Goal: Task Accomplishment & Management: Manage account settings

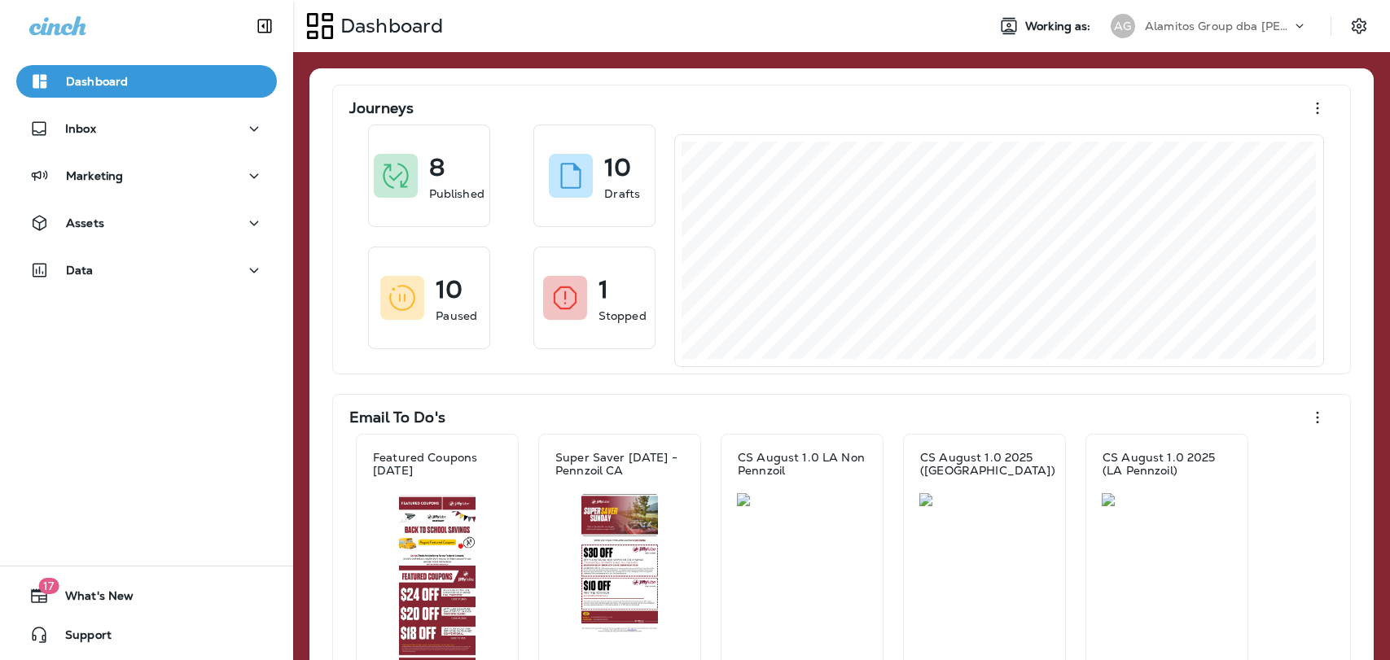
click at [1216, 34] on div "Alamitos Group dba [PERSON_NAME]" at bounding box center [1218, 26] width 147 height 24
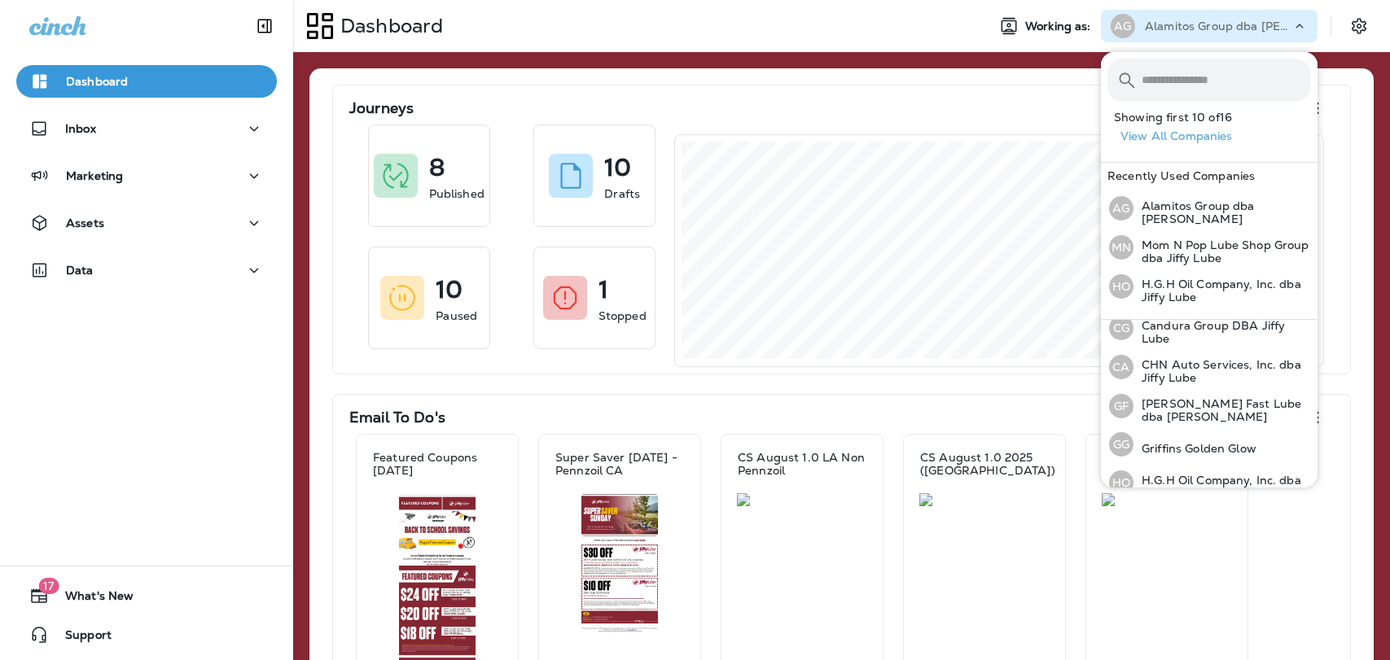
scroll to position [449, 0]
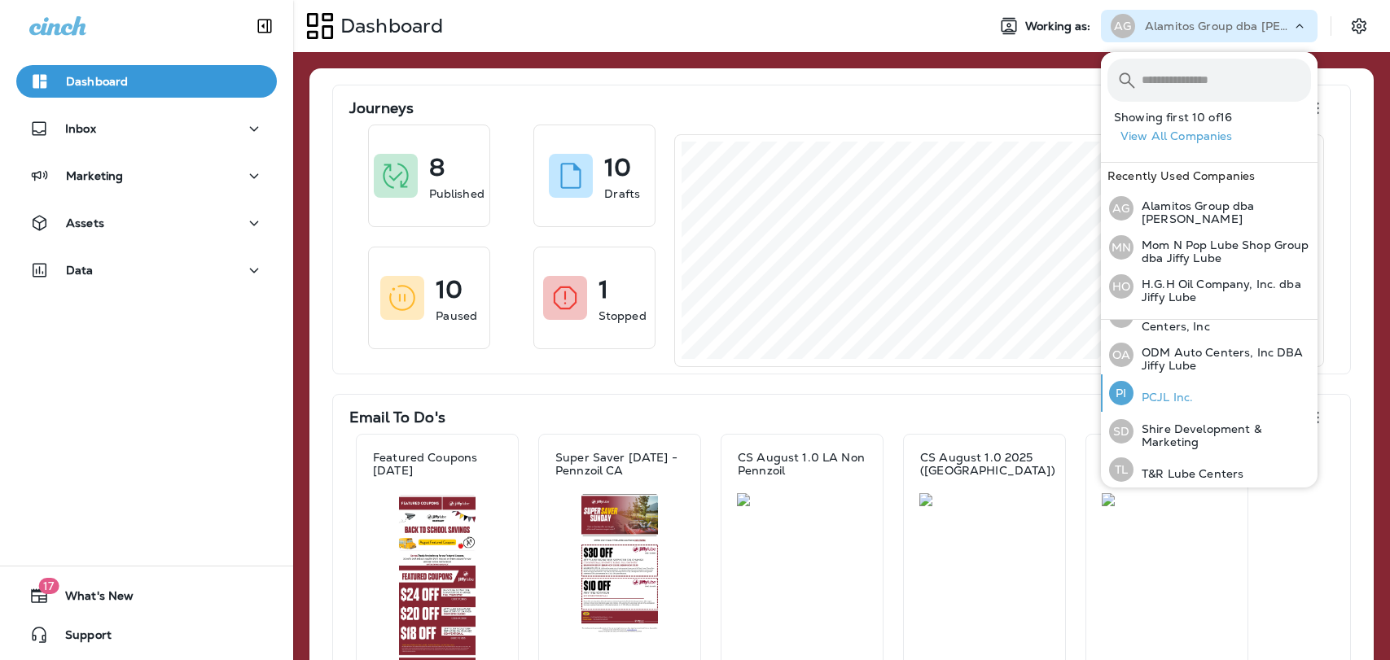
click at [1193, 392] on div "PI PCJL Inc." at bounding box center [1150, 392] width 97 height 37
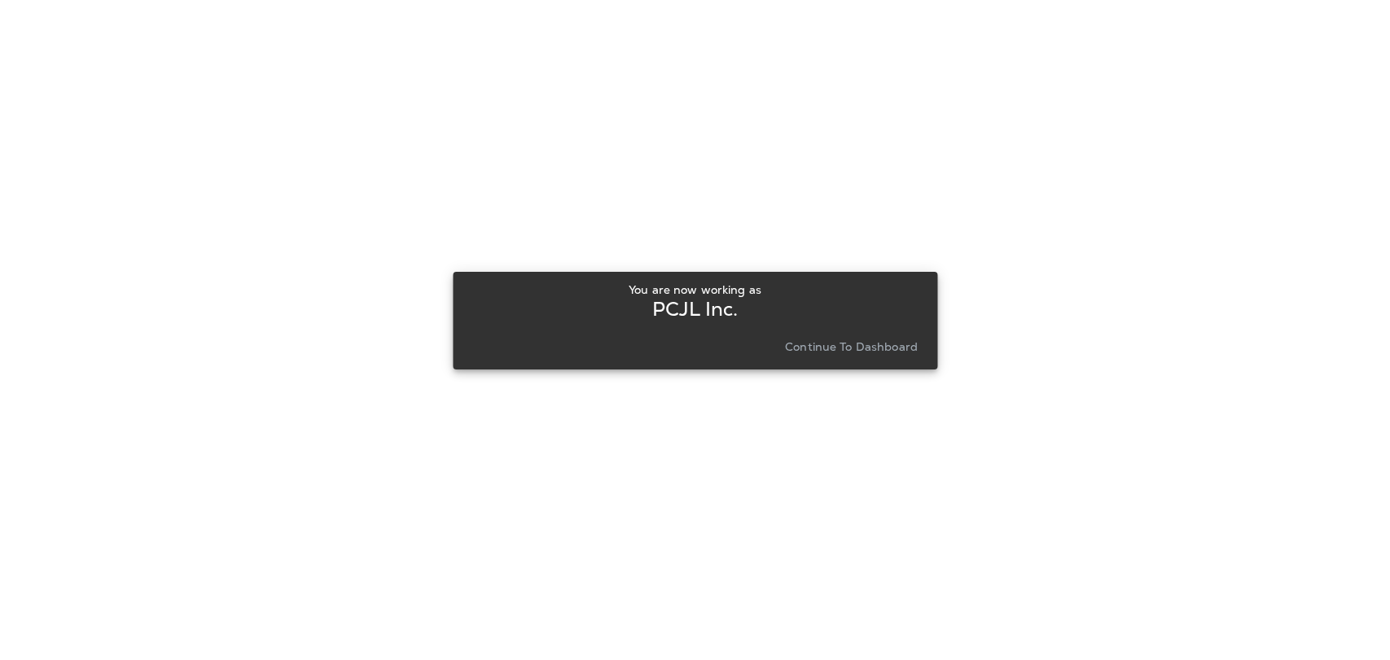
click at [840, 344] on p "Continue to Dashboard" at bounding box center [851, 346] width 133 height 13
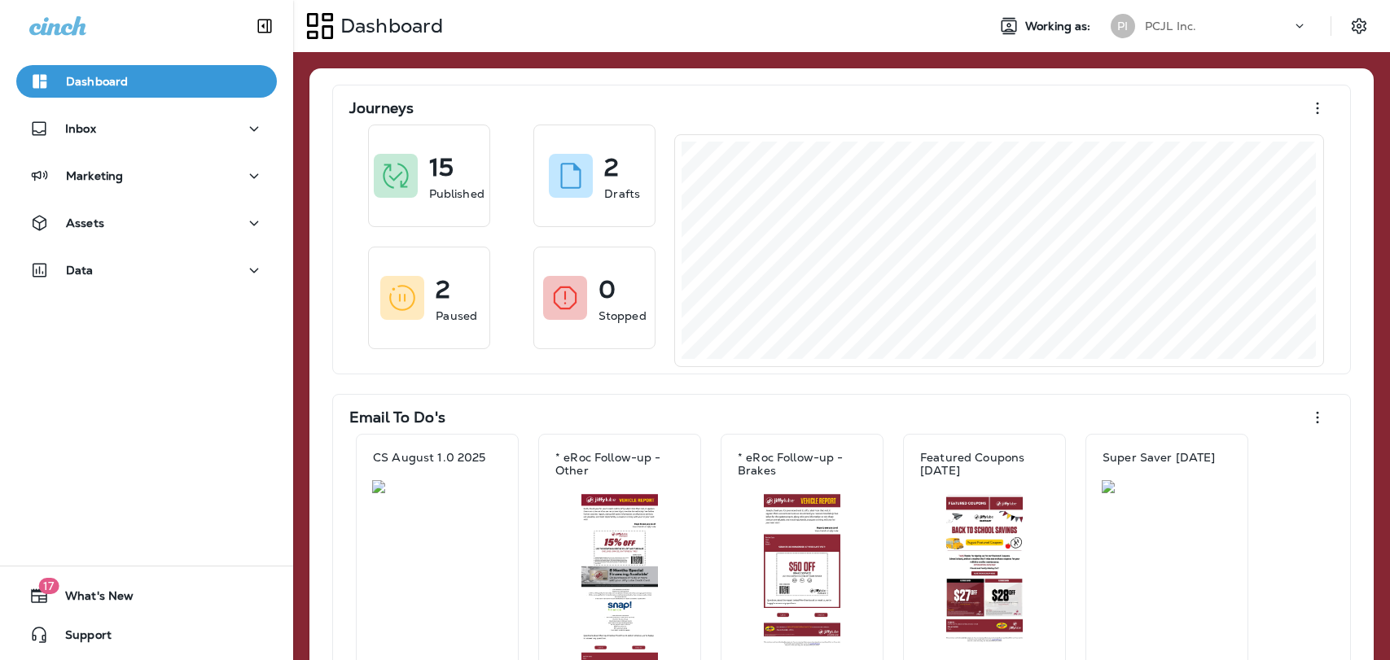
click at [200, 206] on div "Dashboard Inbox Marketing Assets Data" at bounding box center [146, 179] width 293 height 261
click at [192, 187] on button "Marketing" at bounding box center [146, 176] width 261 height 33
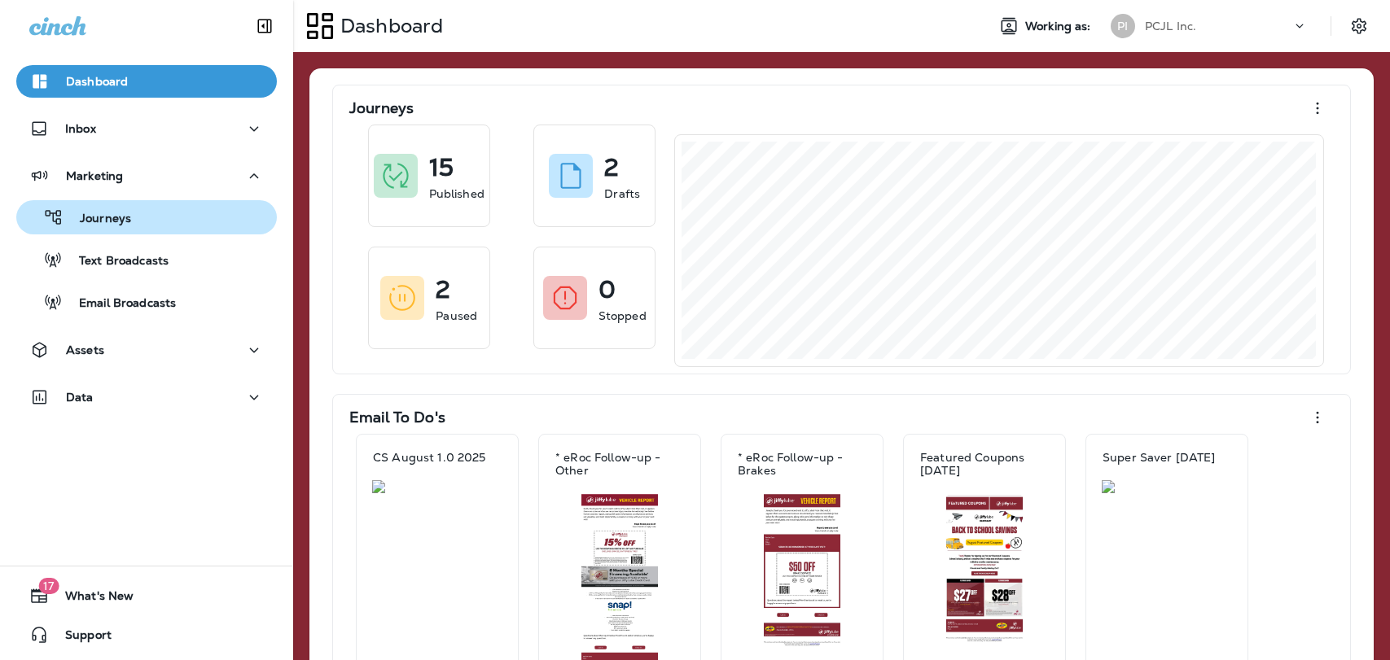
click at [168, 212] on div "Journeys" at bounding box center [146, 217] width 247 height 24
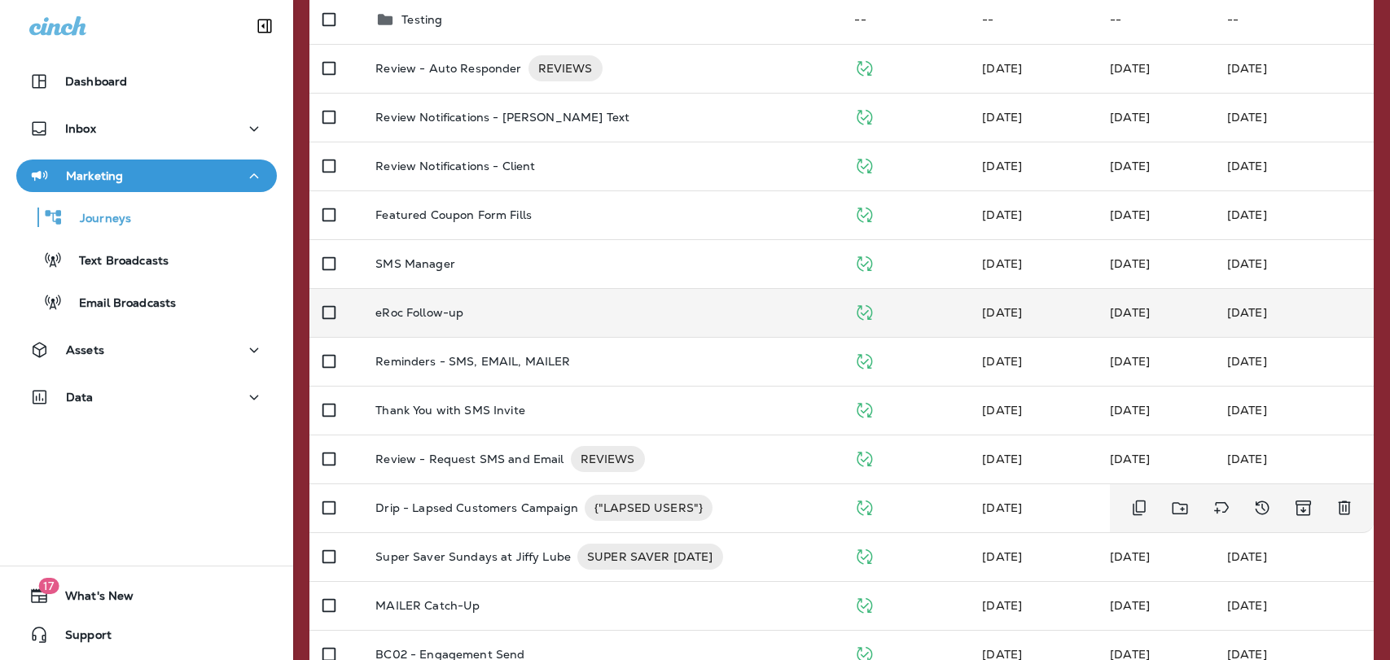
scroll to position [248, 0]
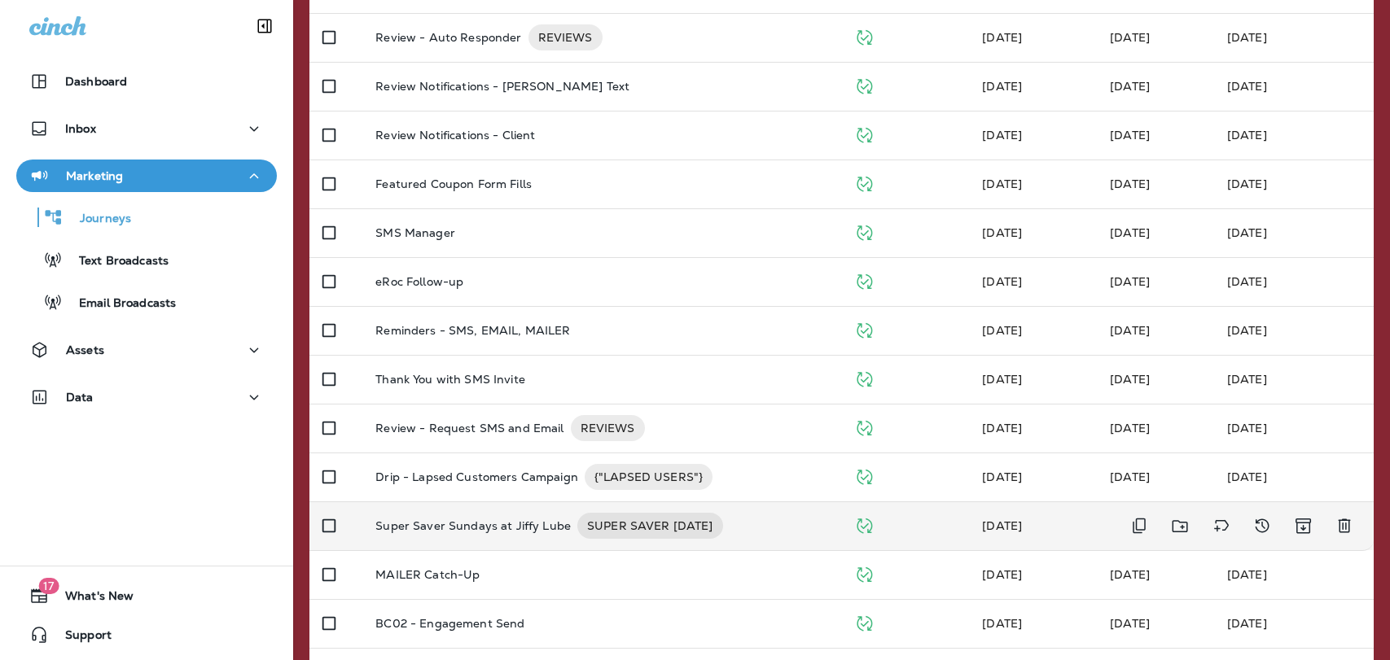
click at [767, 523] on div "Super Saver Sundays at Jiffy Lube SUPER SAVER SUNDAY" at bounding box center [601, 526] width 453 height 26
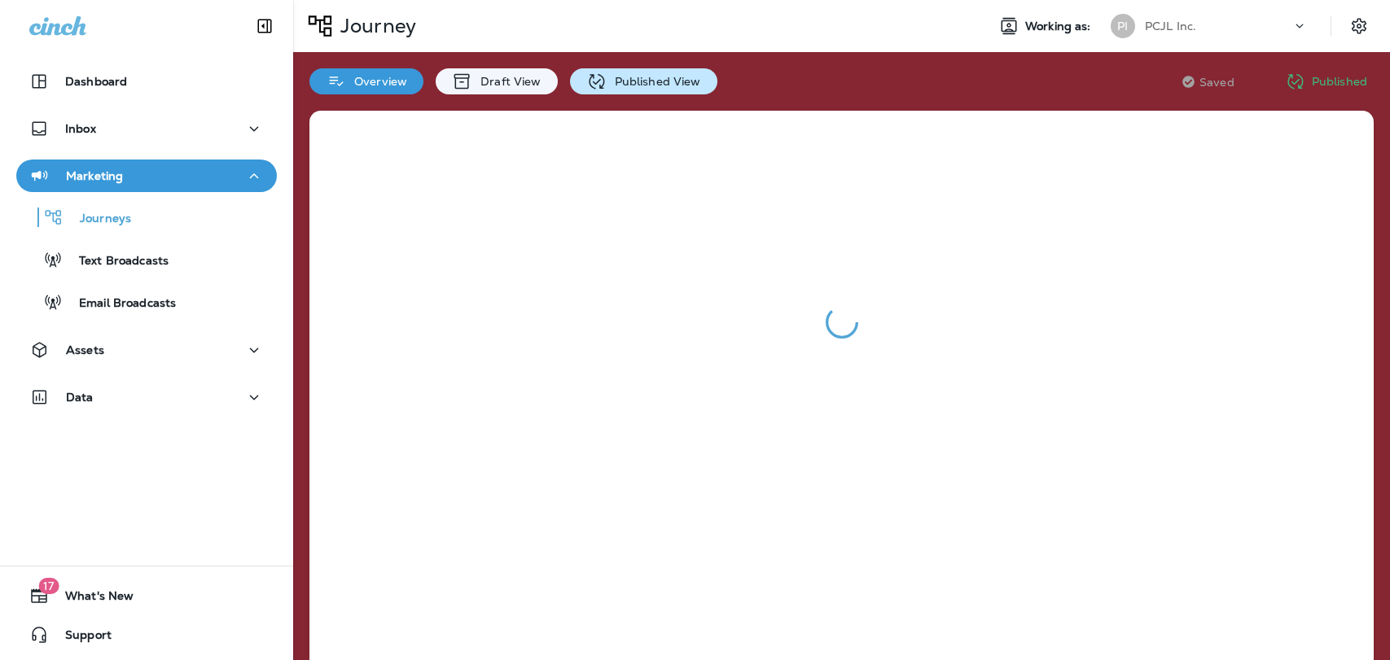
click at [645, 87] on p "Published View" at bounding box center [654, 81] width 94 height 13
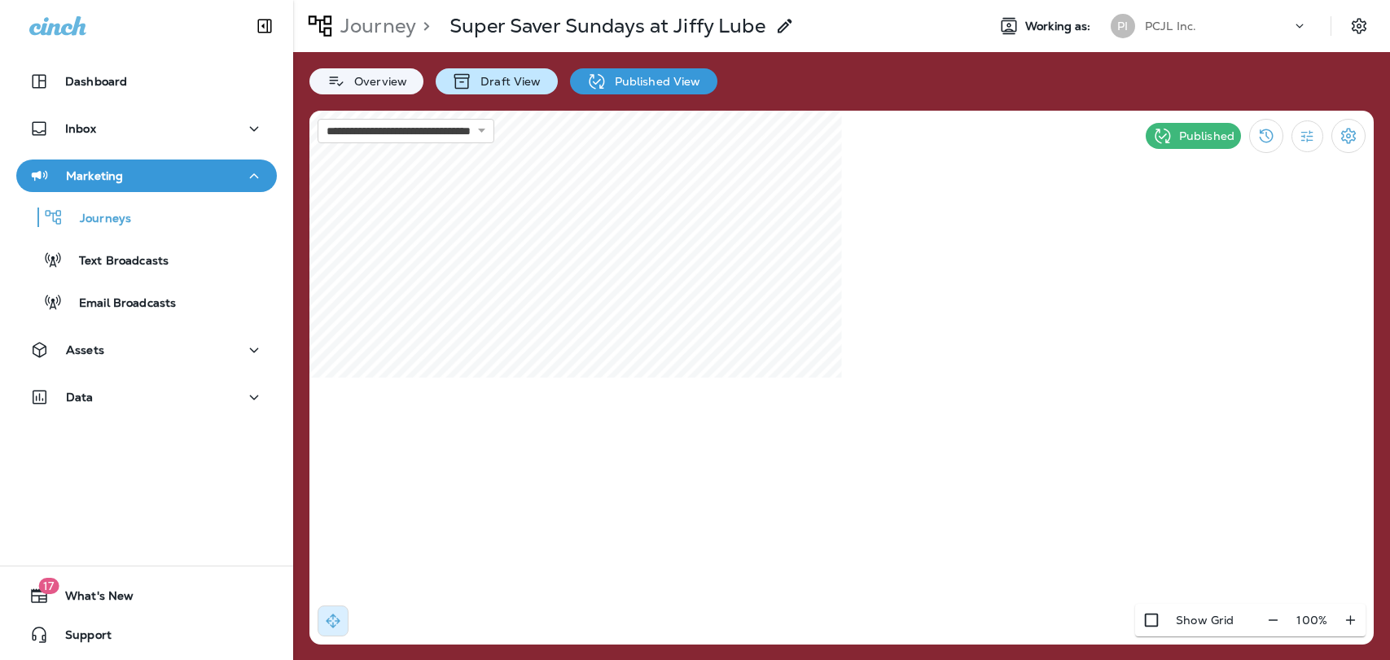
click at [516, 79] on p "Draft View" at bounding box center [506, 81] width 68 height 13
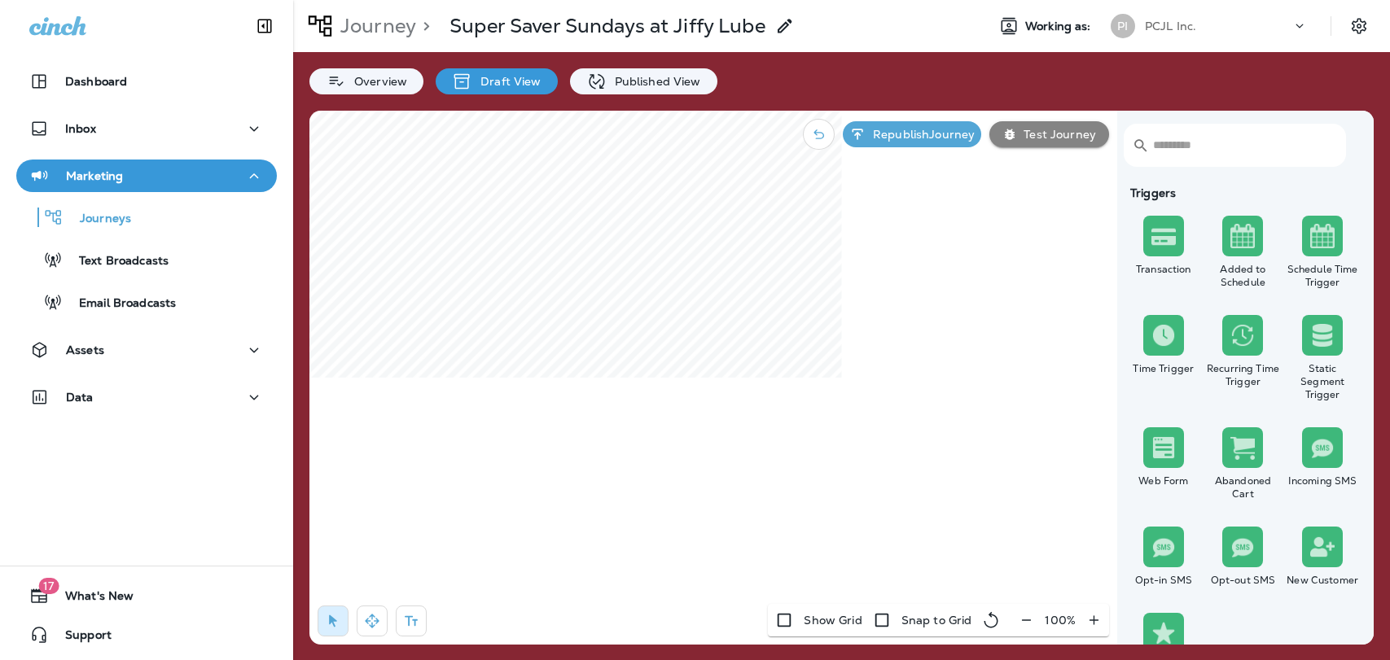
click at [1180, 43] on div "Journey > Super Saver Sundays at Jiffy Lube Working as: PI PCJL Inc." at bounding box center [841, 26] width 1097 height 52
click at [1182, 34] on div "PCJL Inc." at bounding box center [1218, 26] width 147 height 24
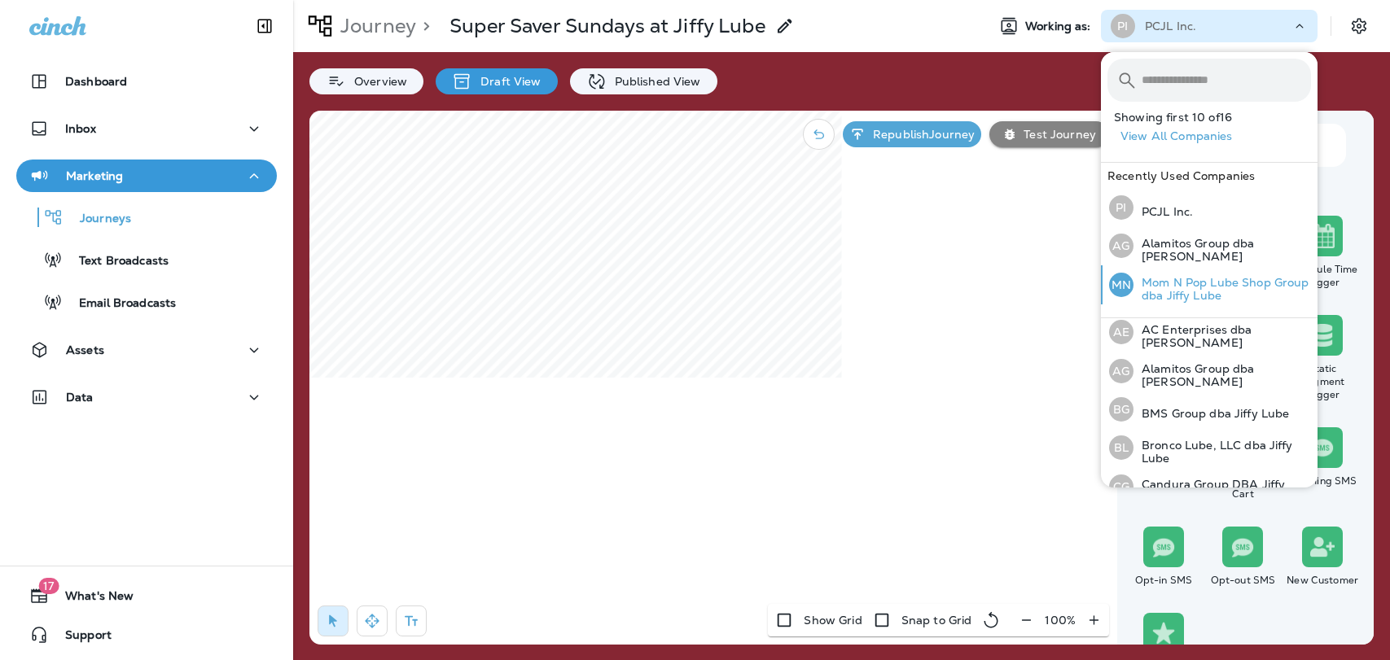
scroll to position [9, 0]
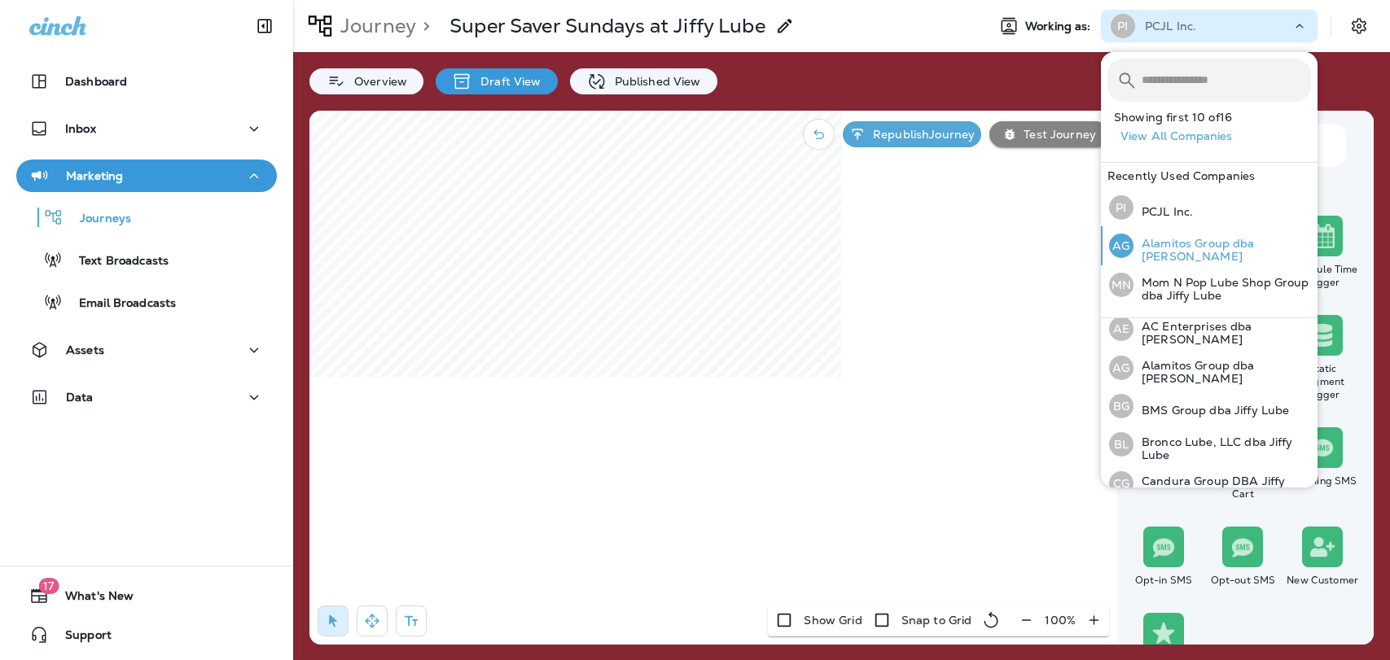
click at [1185, 247] on p "Alamitos Group dba [PERSON_NAME]" at bounding box center [1221, 250] width 177 height 26
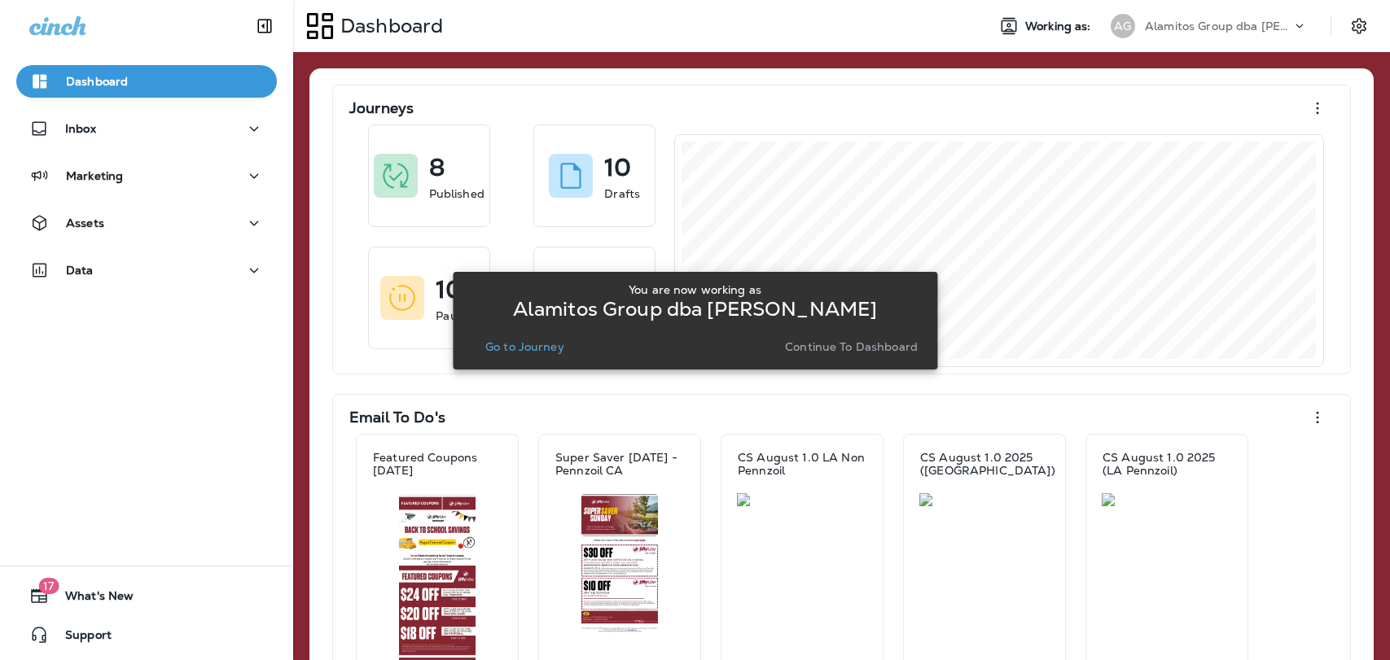
click at [851, 347] on p "Continue to Dashboard" at bounding box center [851, 346] width 133 height 13
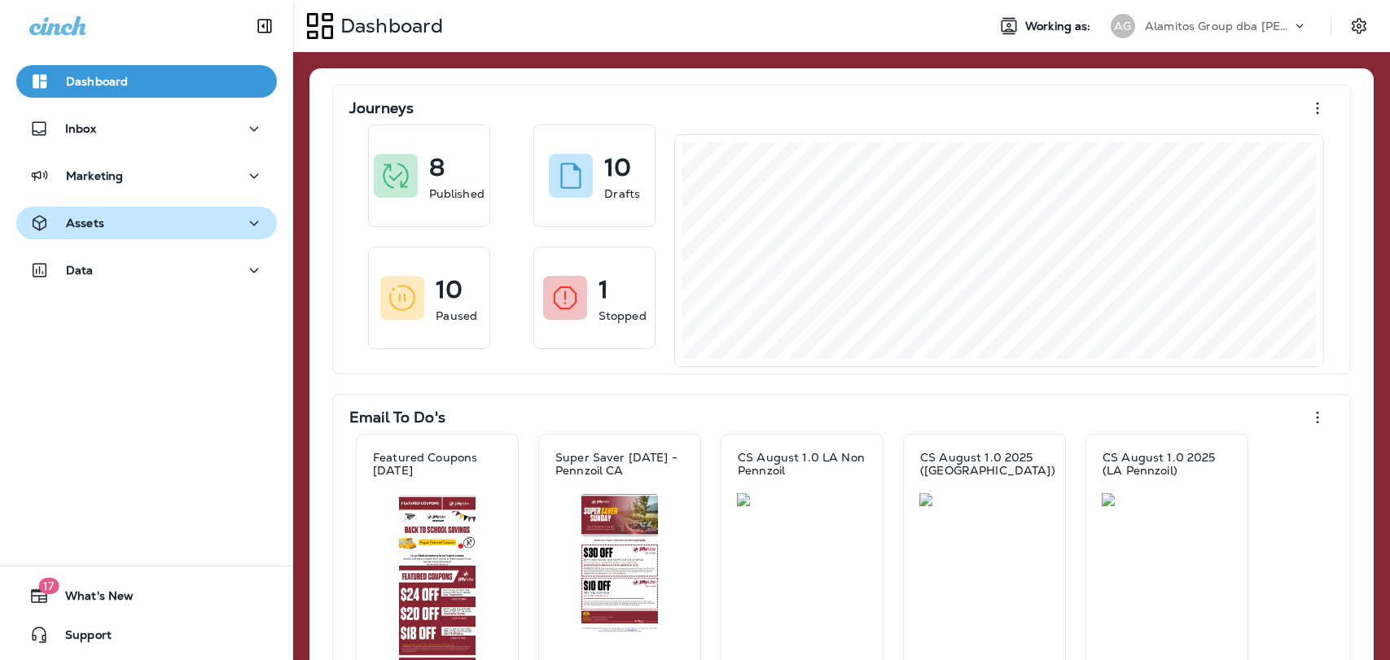
click at [198, 230] on div "Assets" at bounding box center [146, 223] width 234 height 20
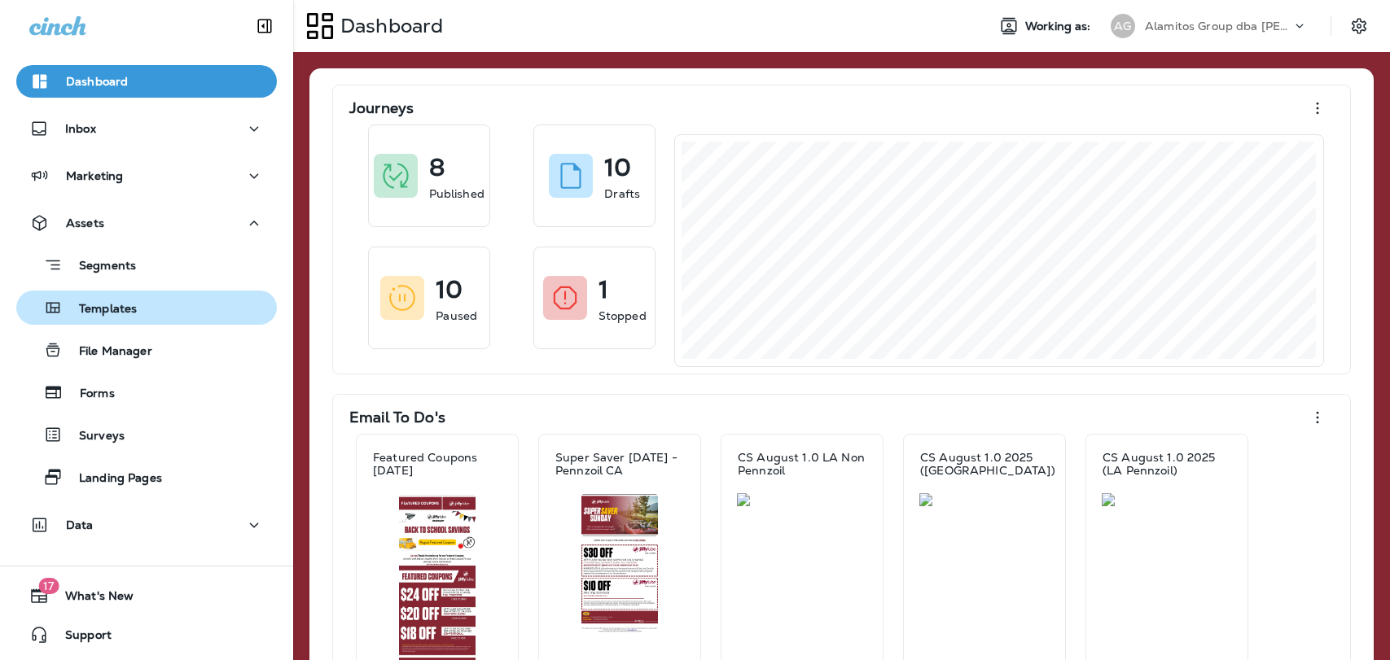
click at [147, 311] on div "Templates" at bounding box center [146, 308] width 247 height 24
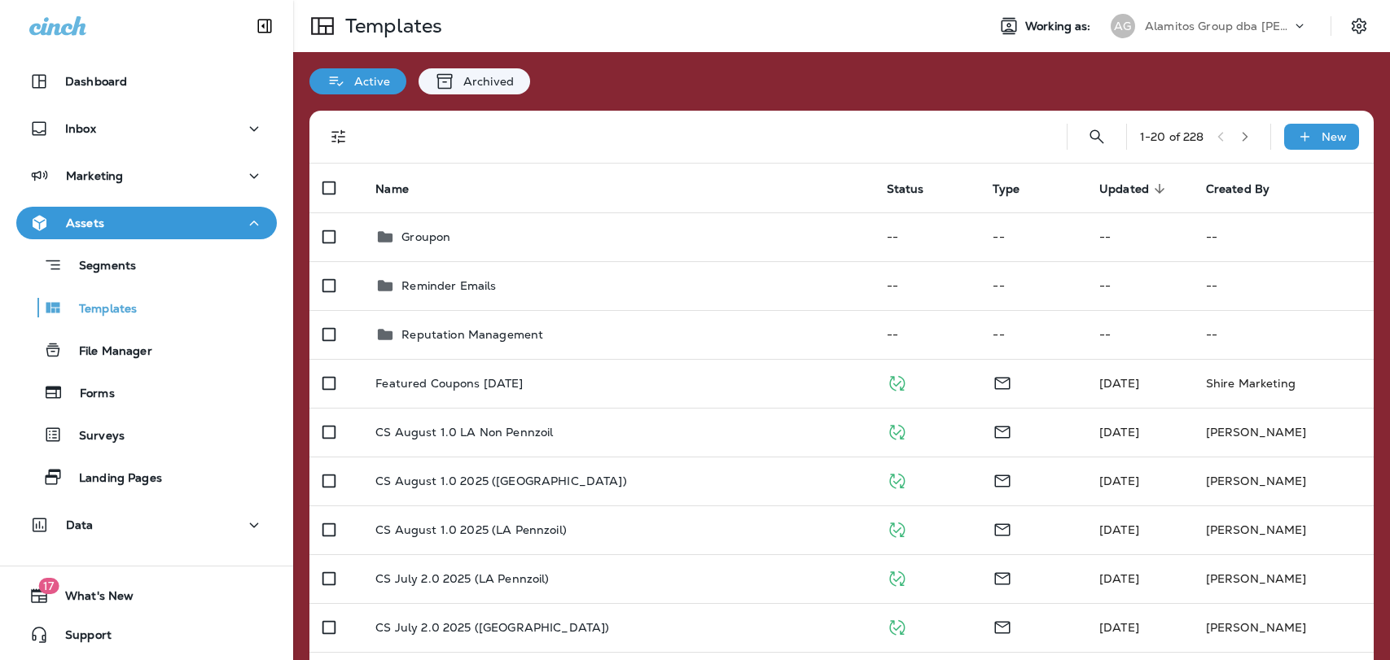
click at [1239, 136] on icon "button" at bounding box center [1244, 136] width 11 height 11
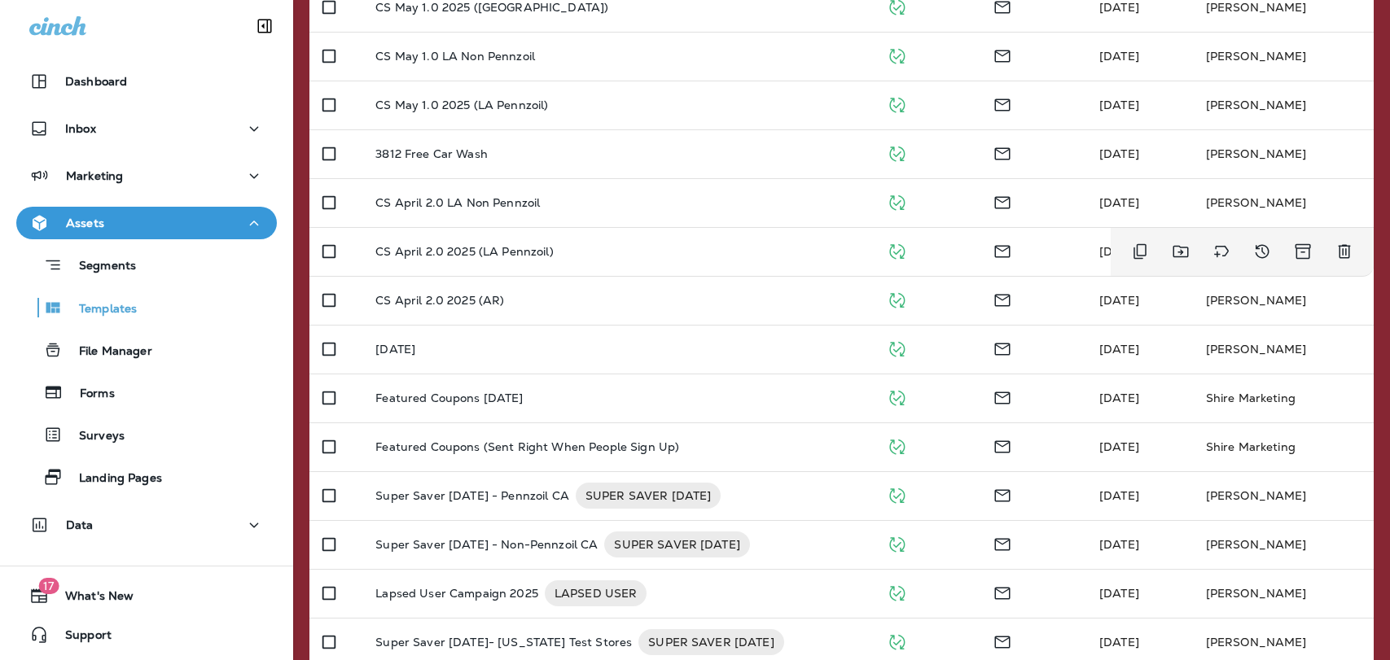
scroll to position [476, 0]
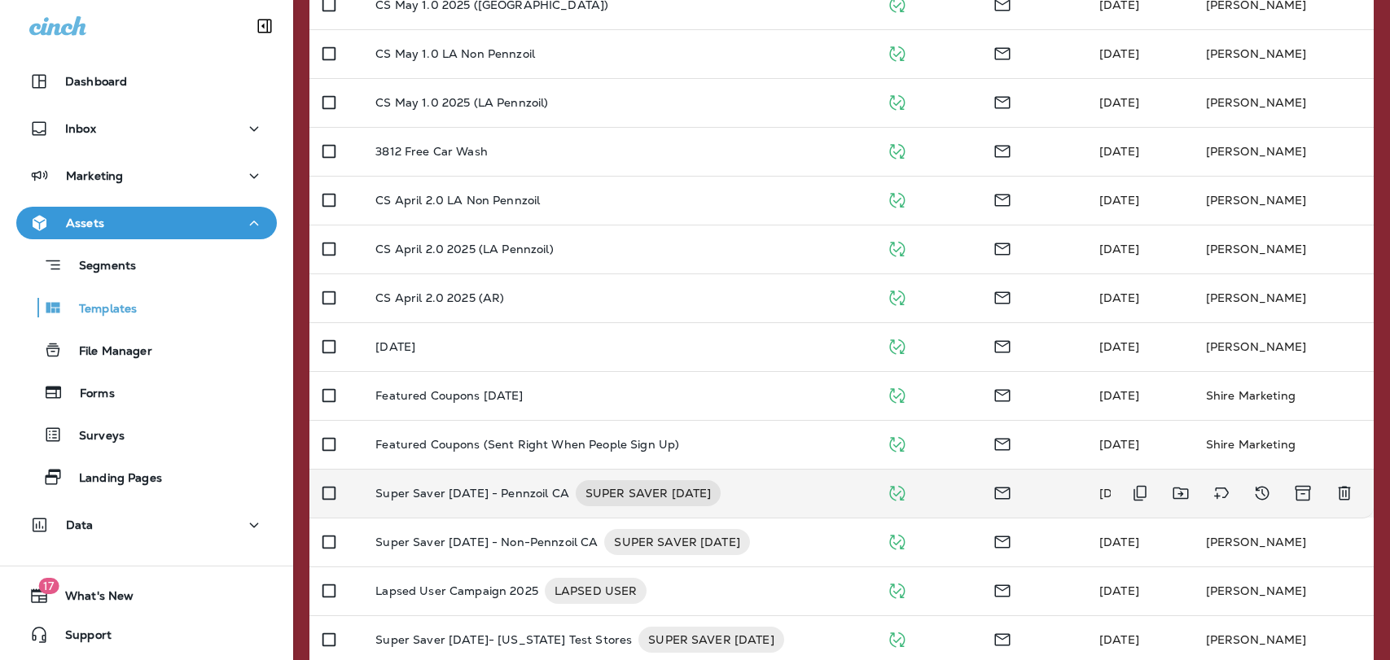
click at [511, 490] on p "Super Saver [DATE] - Pennzoil CA" at bounding box center [471, 493] width 193 height 26
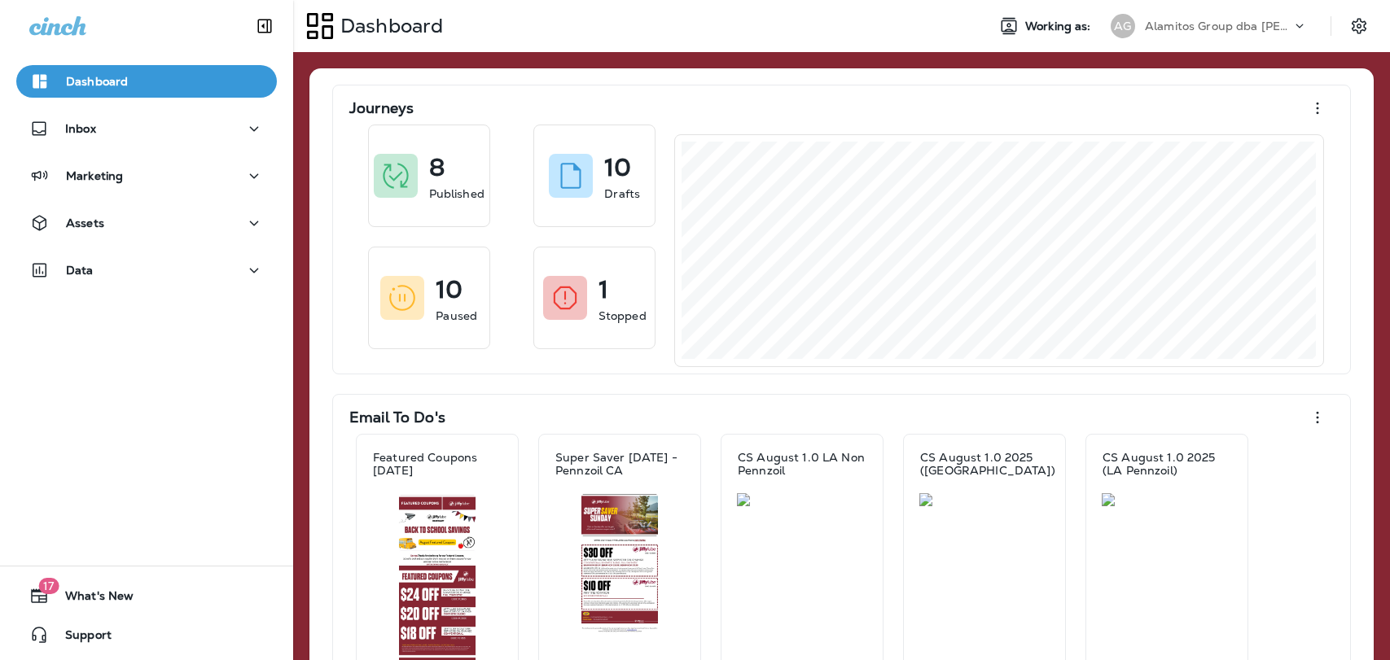
click at [1167, 33] on div "Alamitos Group dba [PERSON_NAME]" at bounding box center [1218, 26] width 147 height 24
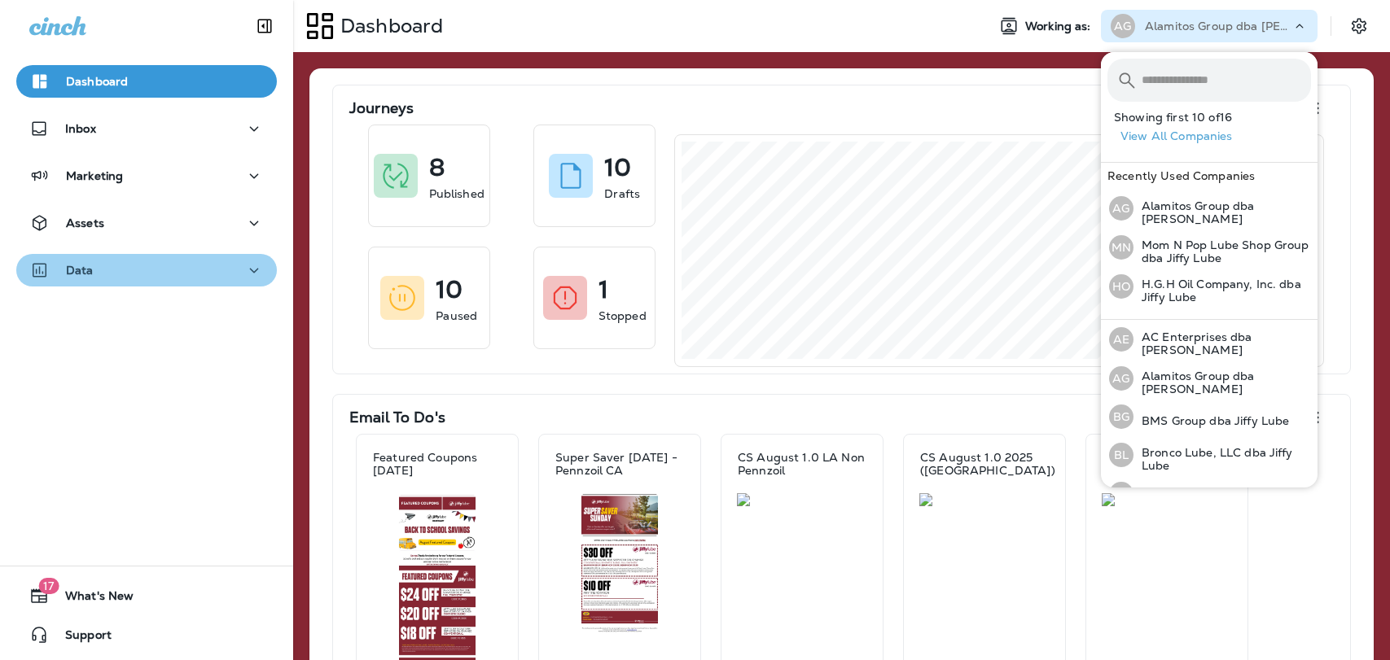
click at [141, 270] on div "Data" at bounding box center [146, 271] width 234 height 20
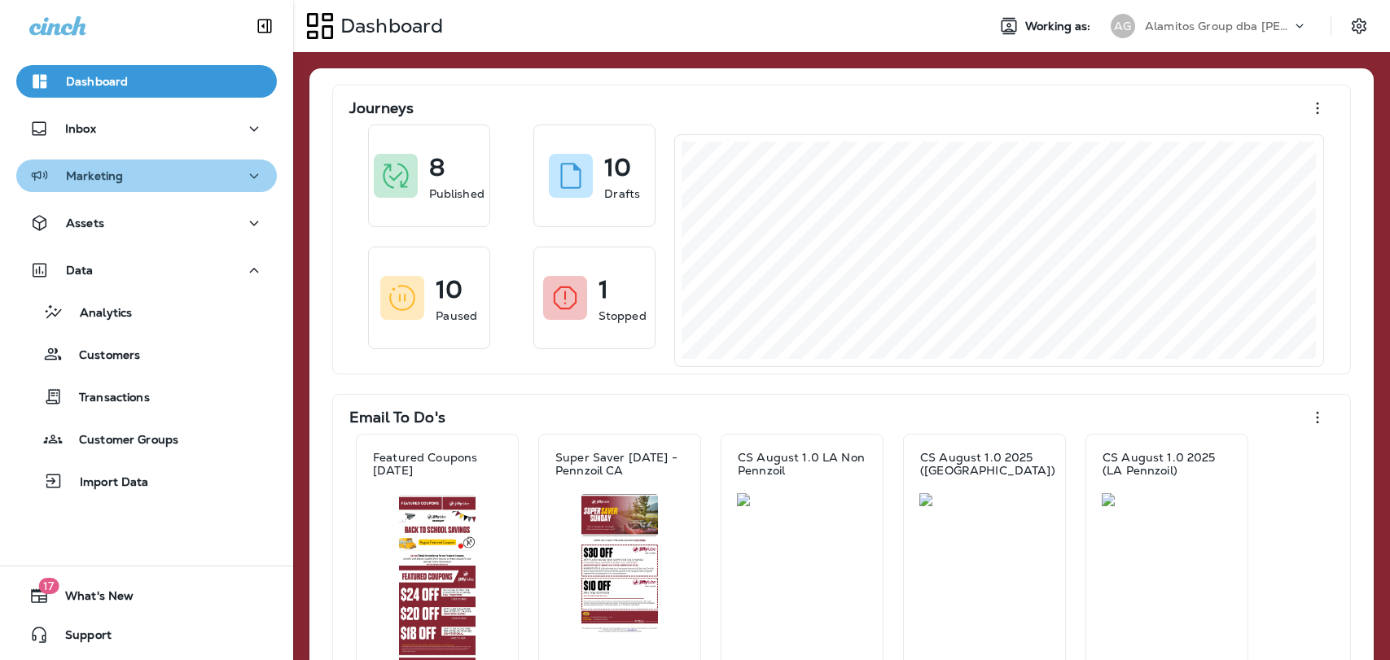
click at [154, 175] on div "Marketing" at bounding box center [146, 176] width 234 height 20
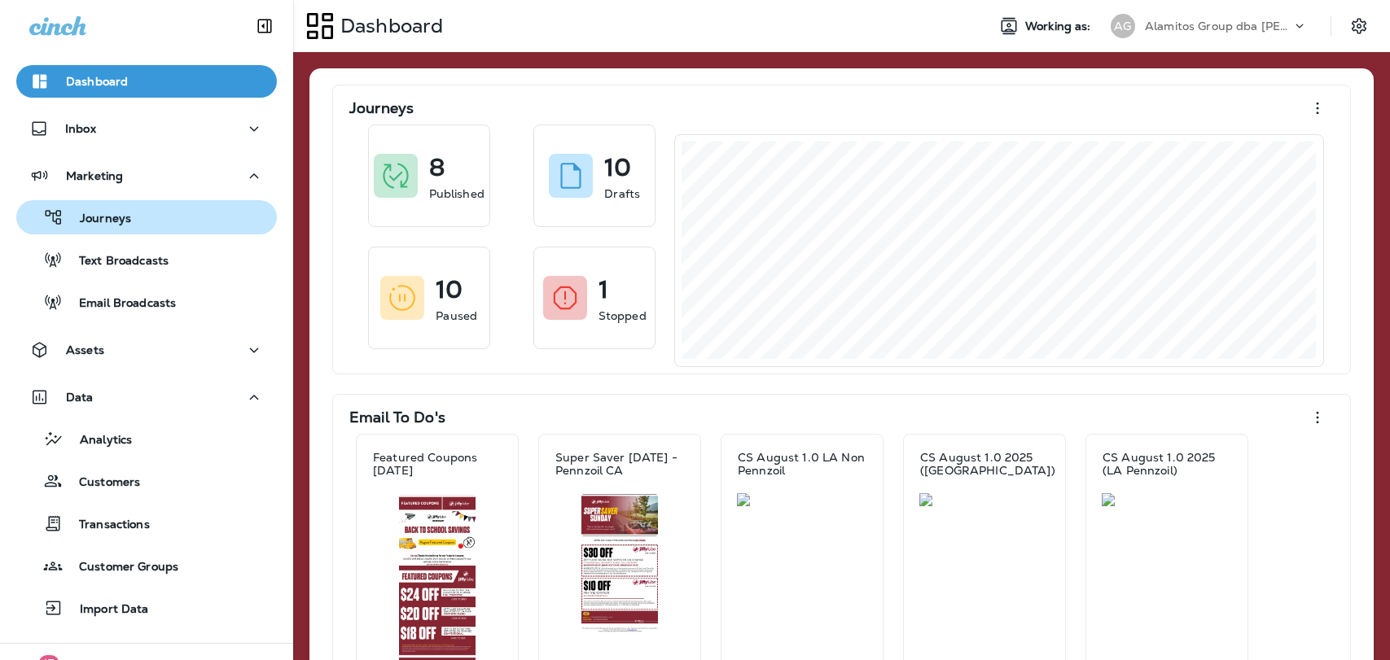
click at [129, 209] on div "Journeys" at bounding box center [146, 217] width 247 height 24
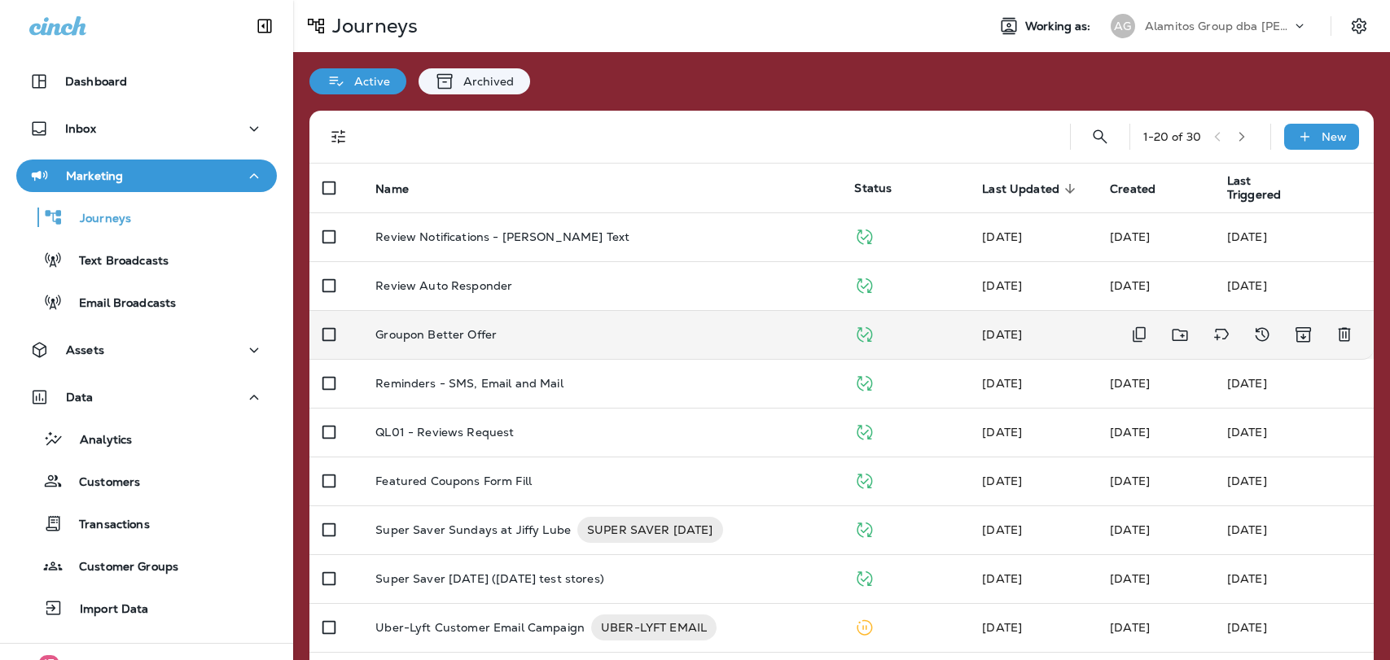
click at [475, 347] on td "Groupon Better Offer" at bounding box center [601, 334] width 479 height 49
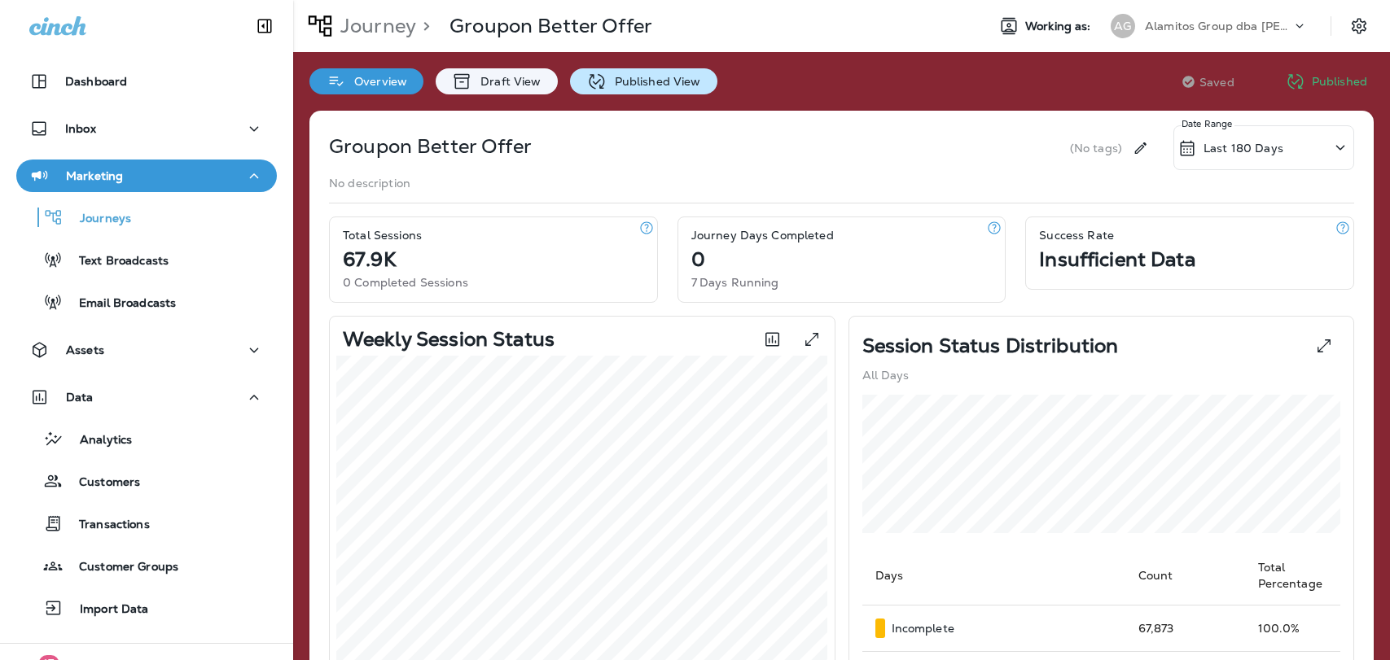
click at [646, 84] on p "Published View" at bounding box center [654, 81] width 94 height 13
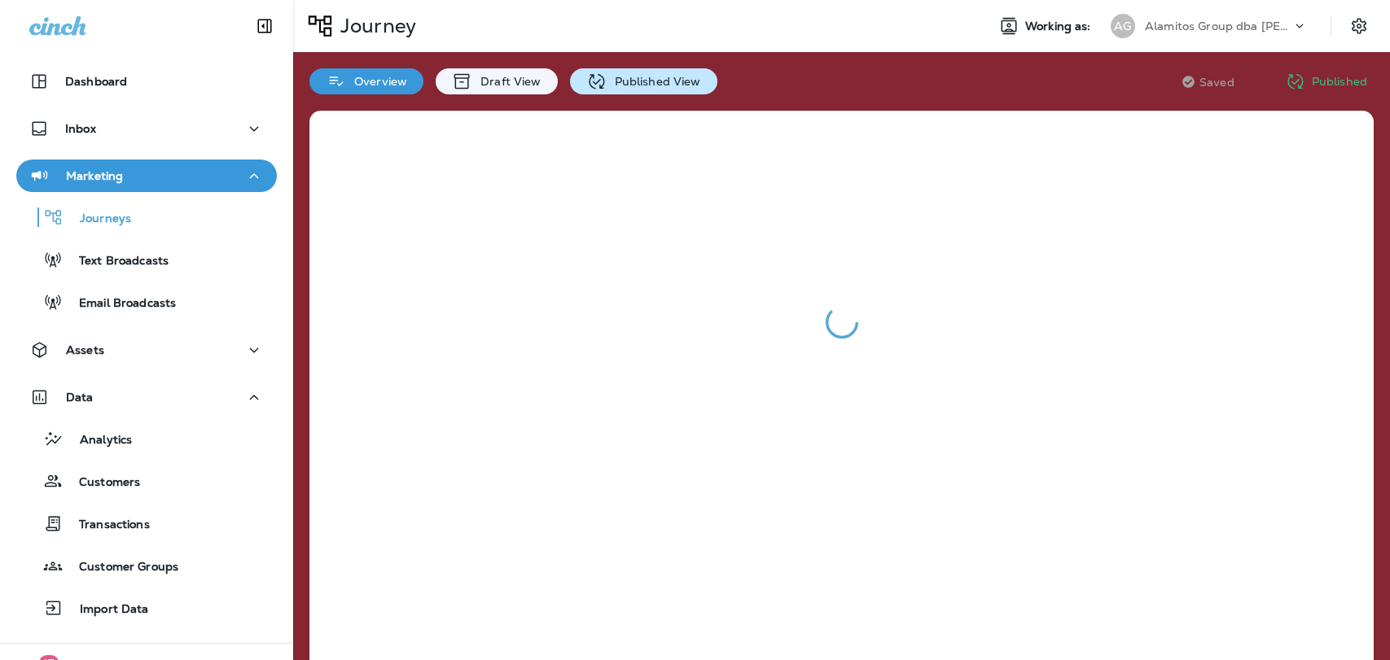
click at [625, 87] on p "Published View" at bounding box center [654, 81] width 94 height 13
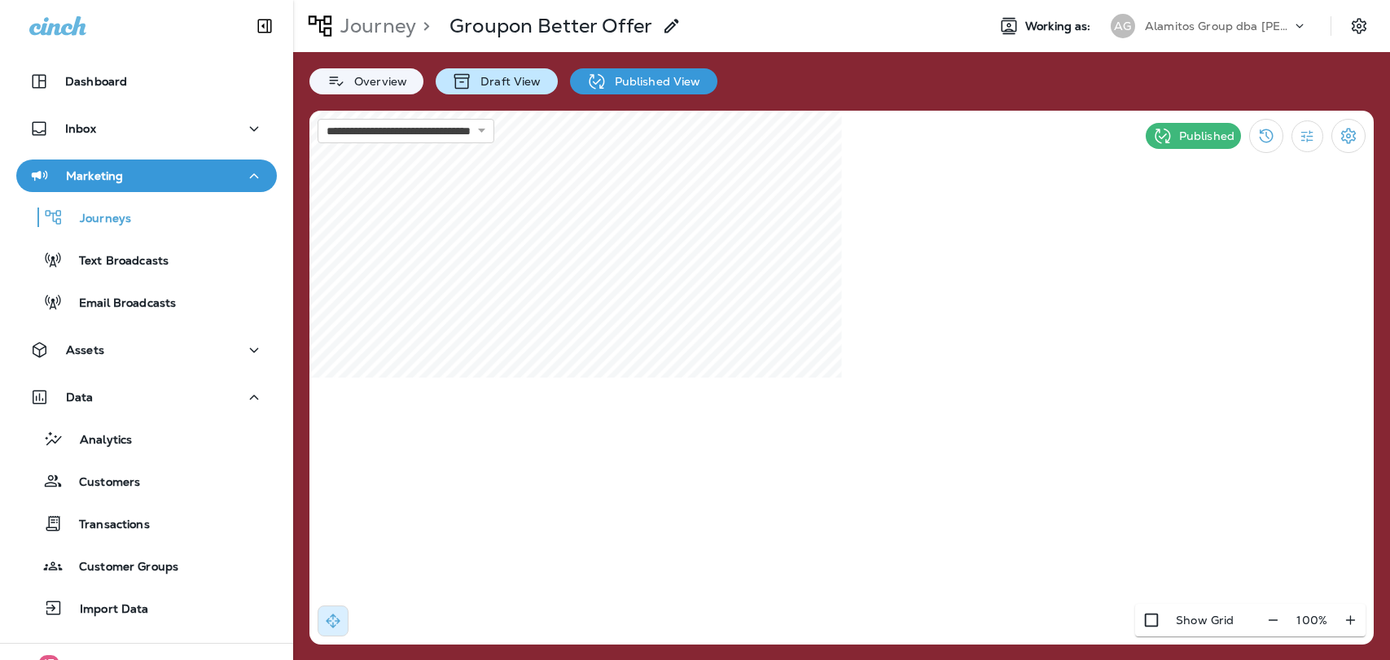
click at [491, 75] on p "Draft View" at bounding box center [506, 81] width 68 height 13
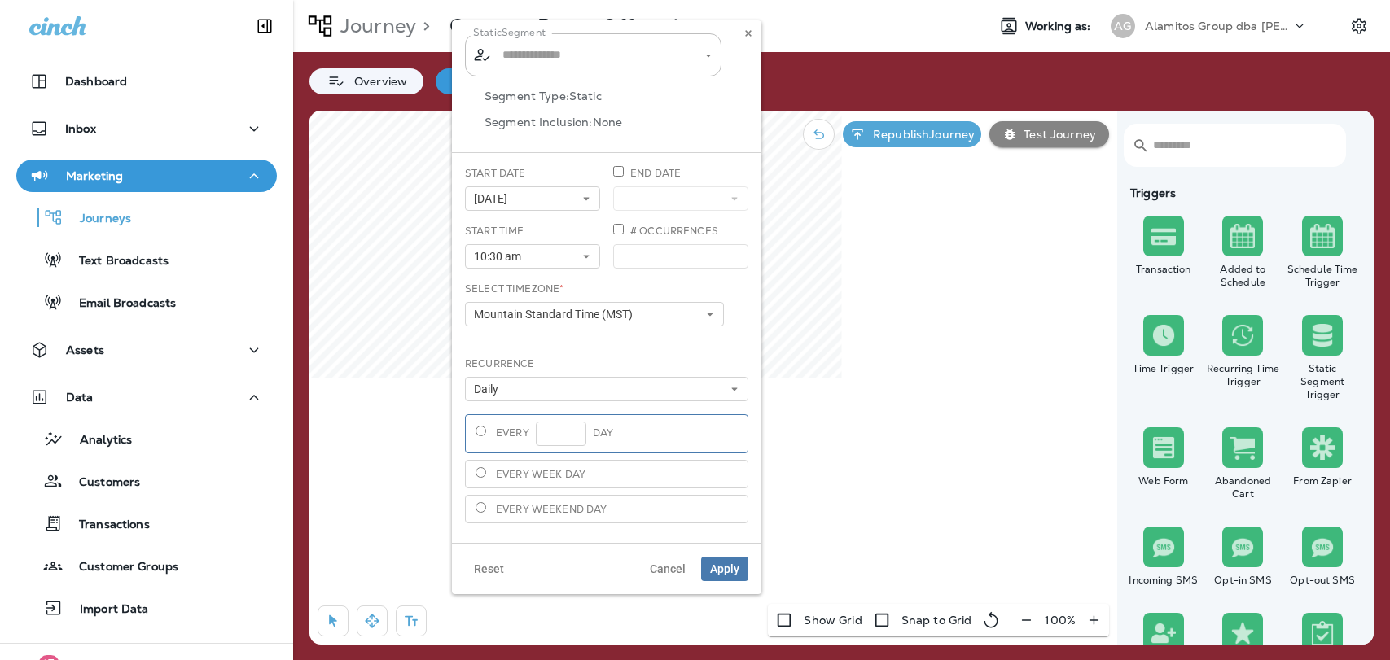
type input "**********"
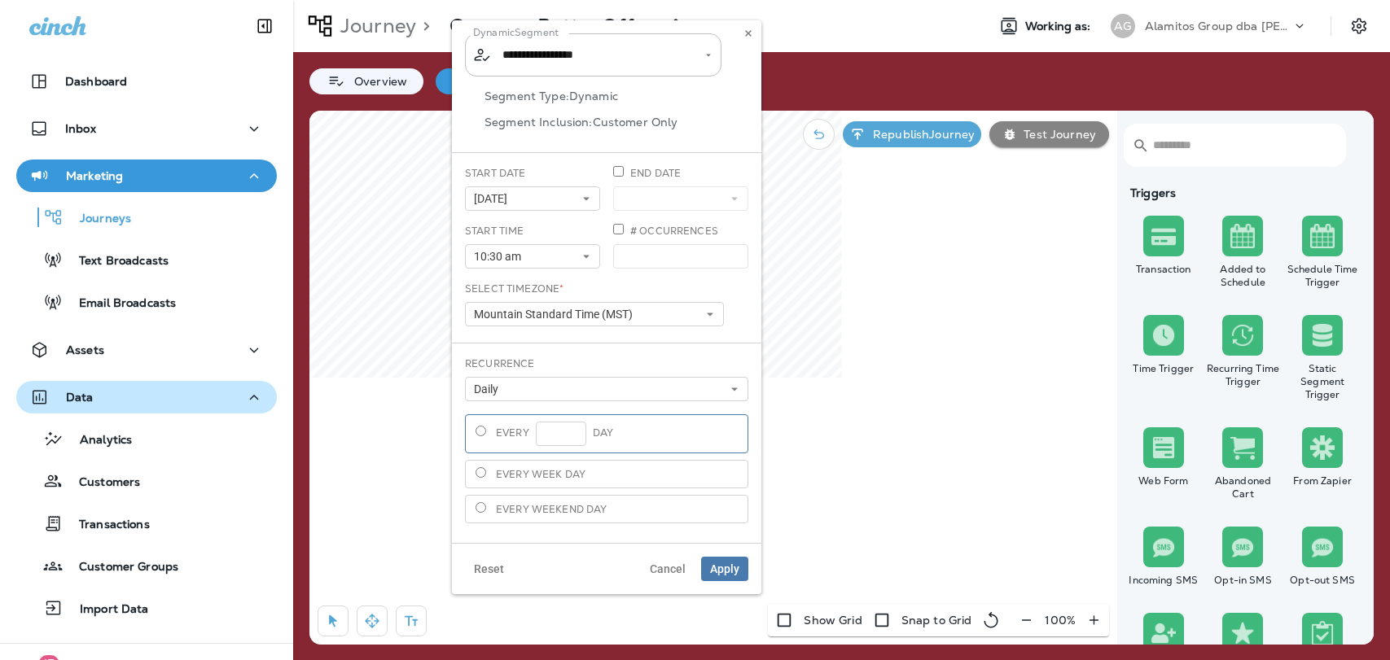
click at [120, 394] on div "Data" at bounding box center [146, 398] width 234 height 20
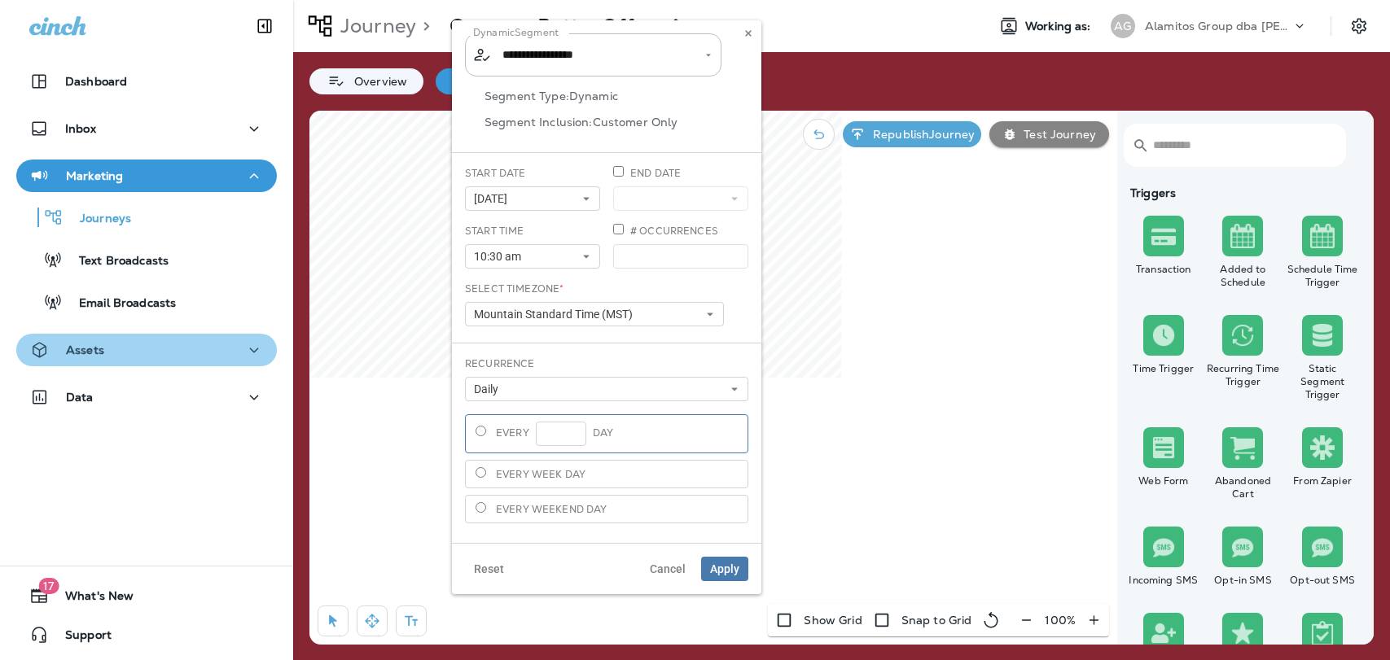
click at [107, 346] on div "Assets" at bounding box center [146, 350] width 234 height 20
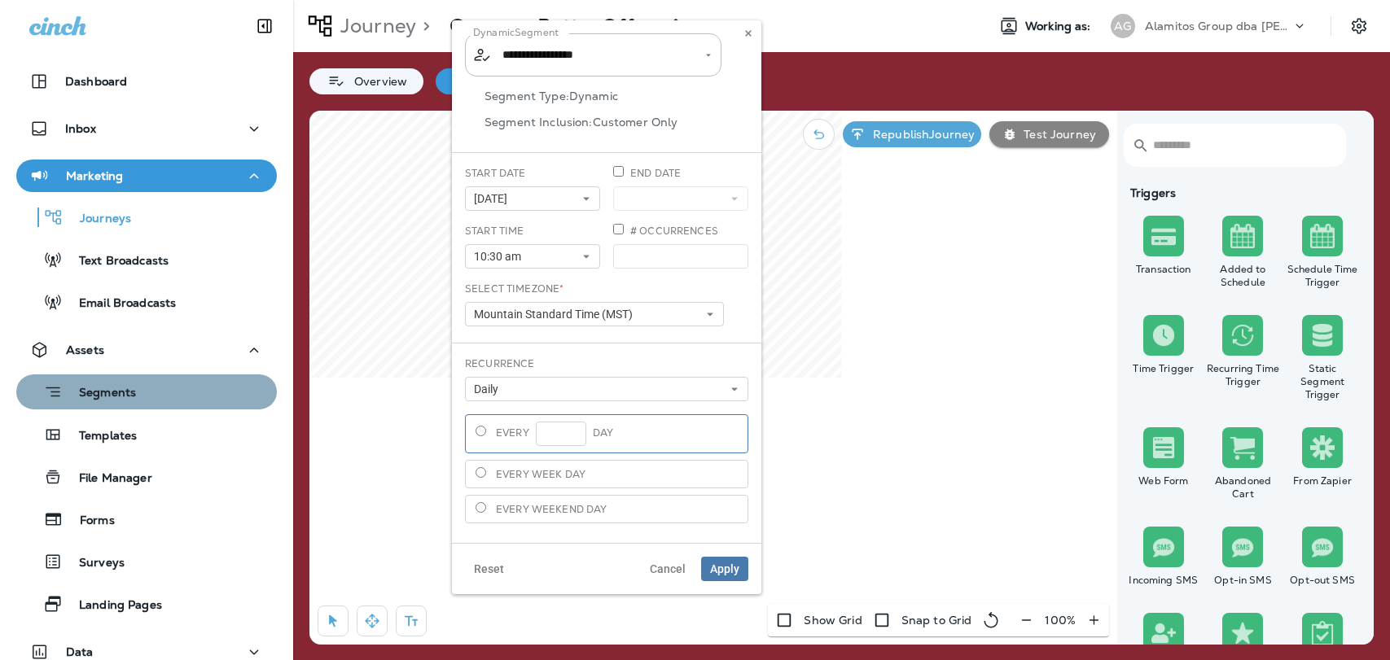
click at [115, 398] on p "Segments" at bounding box center [99, 394] width 73 height 16
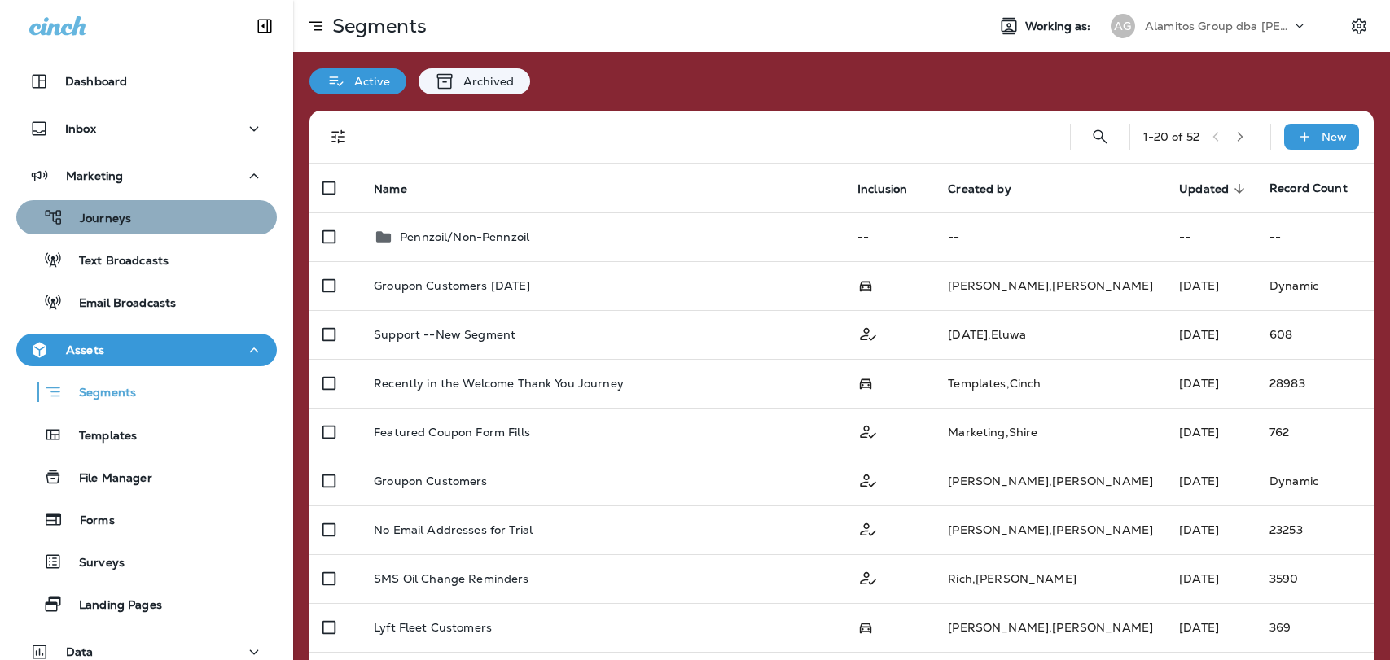
click at [122, 226] on p "Journeys" at bounding box center [97, 219] width 68 height 15
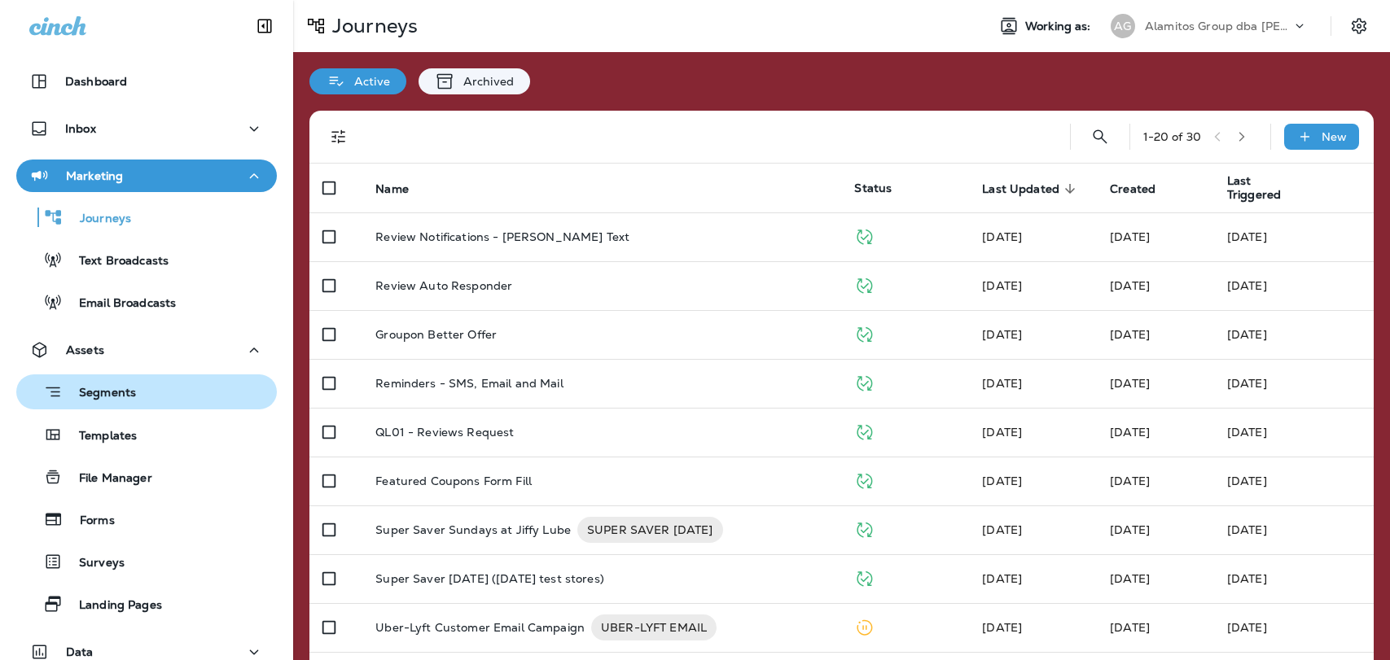
click at [128, 401] on p "Segments" at bounding box center [99, 394] width 73 height 16
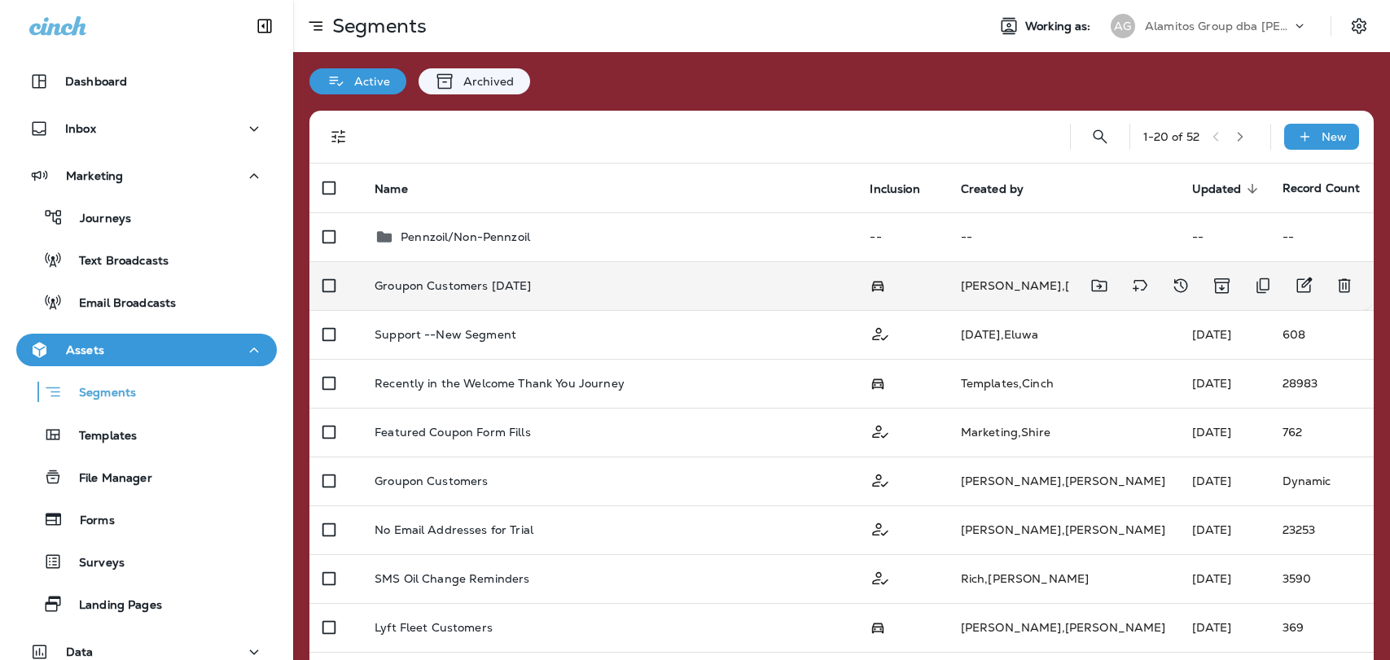
click at [580, 287] on div "Groupon Customers [DATE]" at bounding box center [608, 285] width 469 height 13
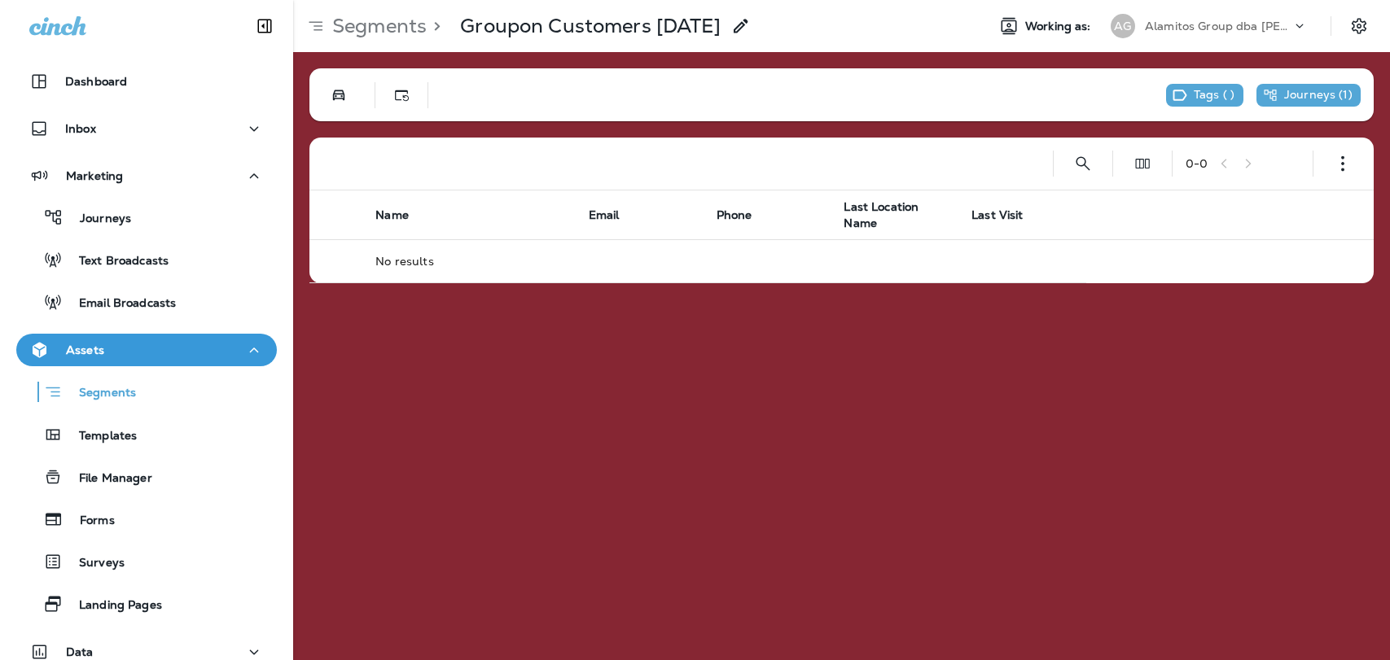
click at [1305, 94] on p "Journeys ( 1 )" at bounding box center [1318, 95] width 68 height 15
click at [1284, 133] on p "Groupon Better Offer" at bounding box center [1258, 132] width 128 height 13
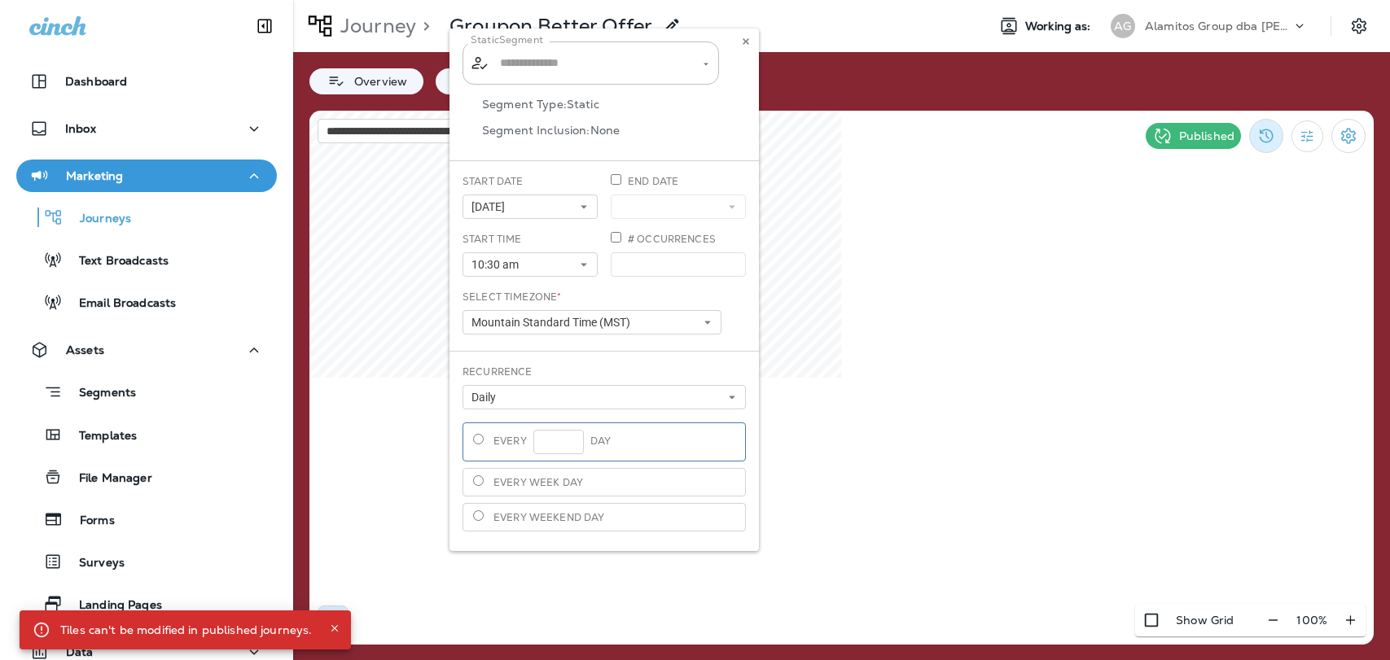
type input "**********"
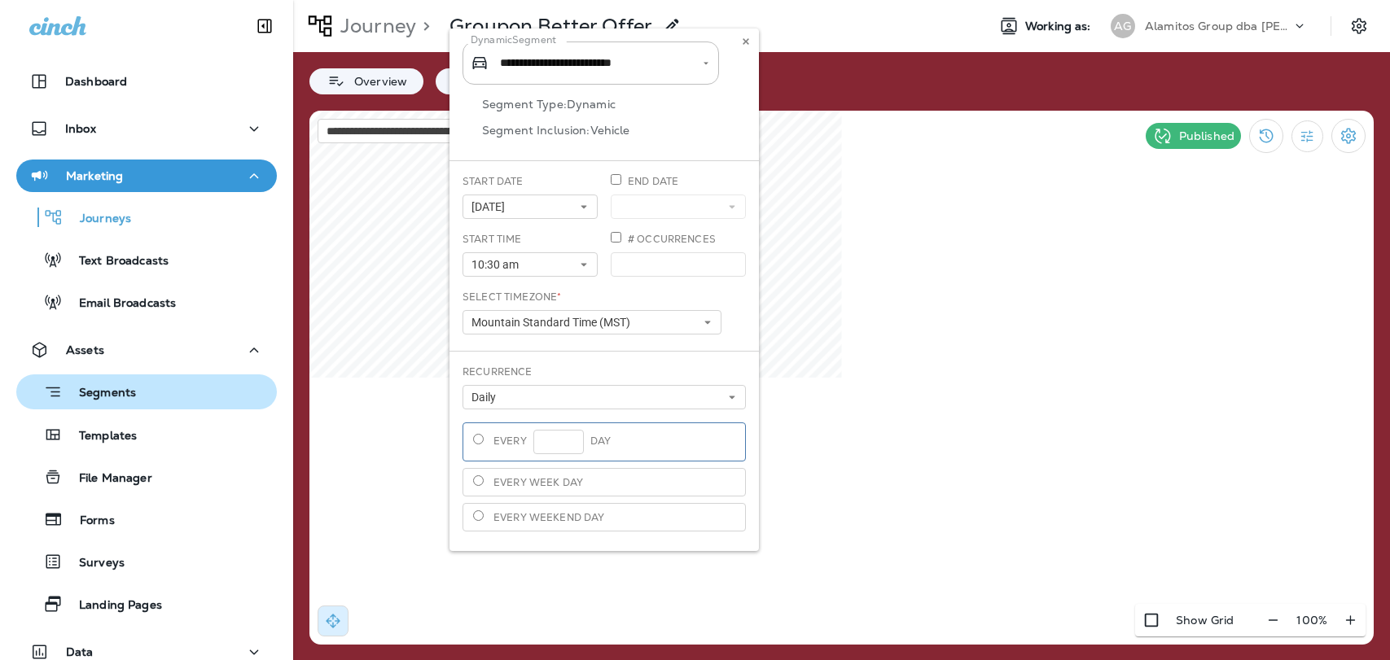
click at [128, 403] on div "Segments" at bounding box center [79, 391] width 113 height 25
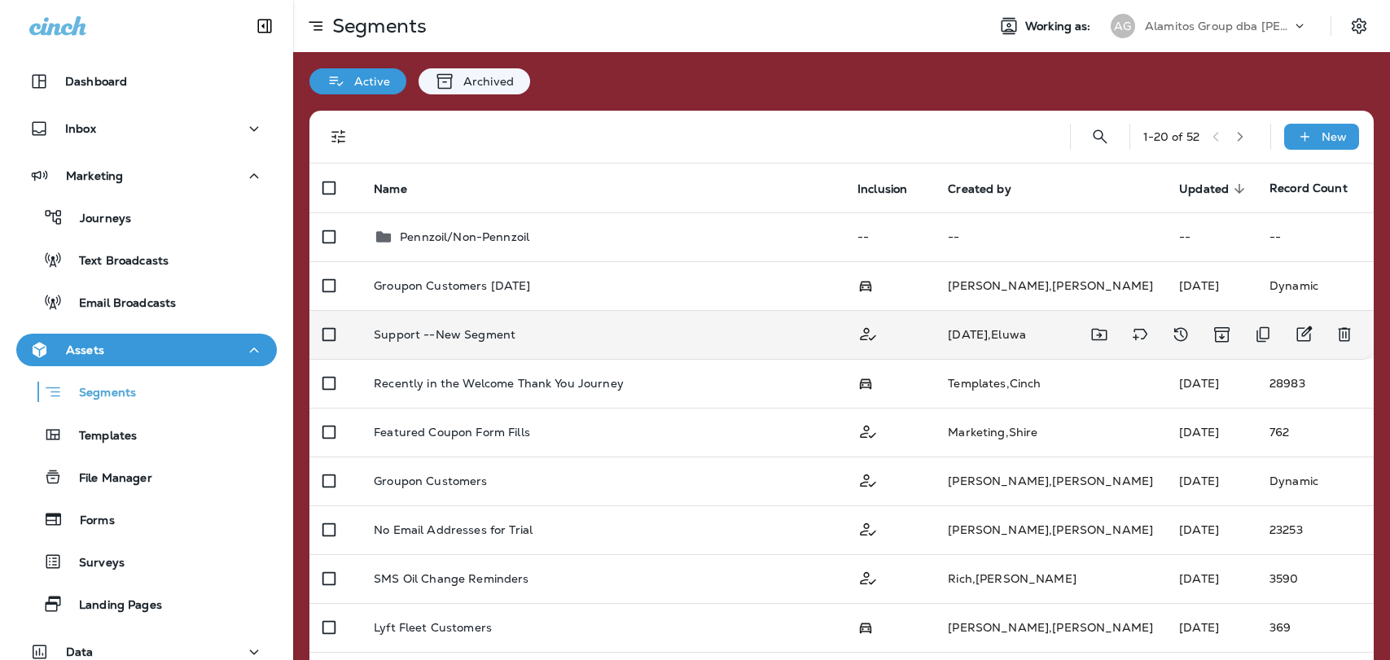
click at [831, 340] on div "Support --New Segment" at bounding box center [603, 334] width 458 height 13
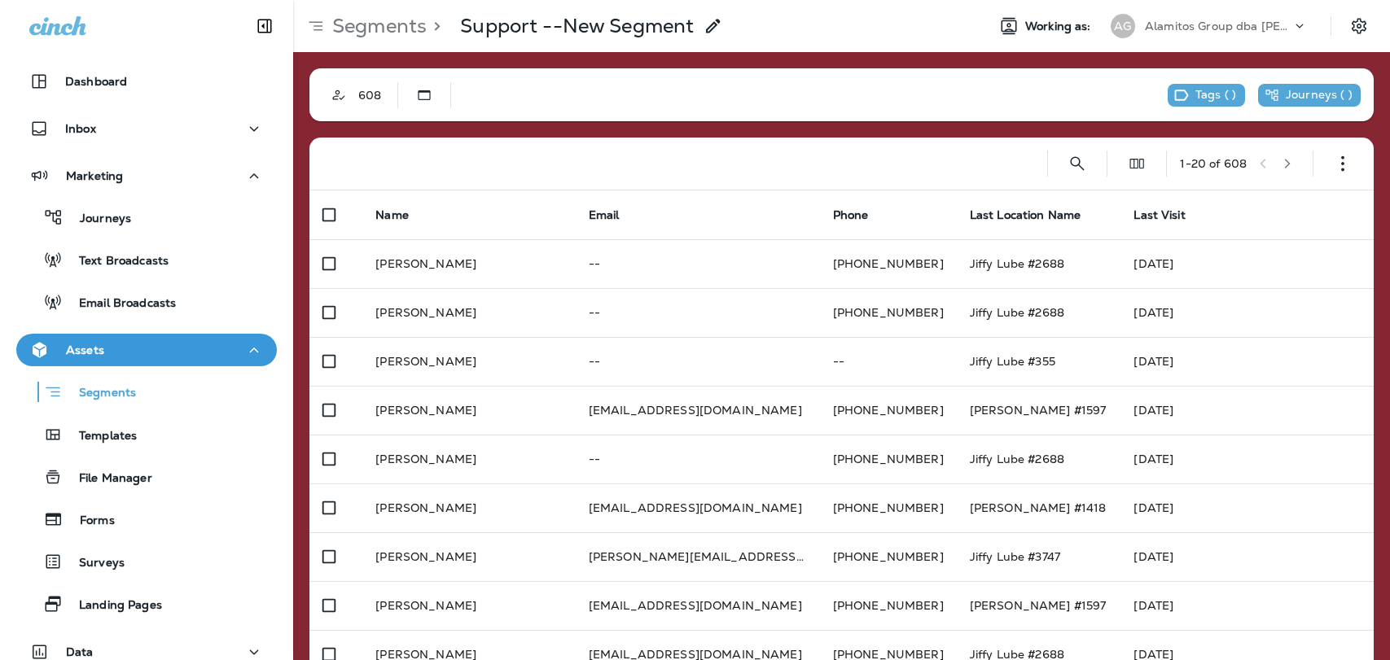
click at [1336, 147] on div at bounding box center [1342, 163] width 33 height 33
click at [1337, 156] on icon "button" at bounding box center [1342, 163] width 16 height 16
click at [1248, 212] on p "Edit Segment" at bounding box center [1235, 205] width 84 height 13
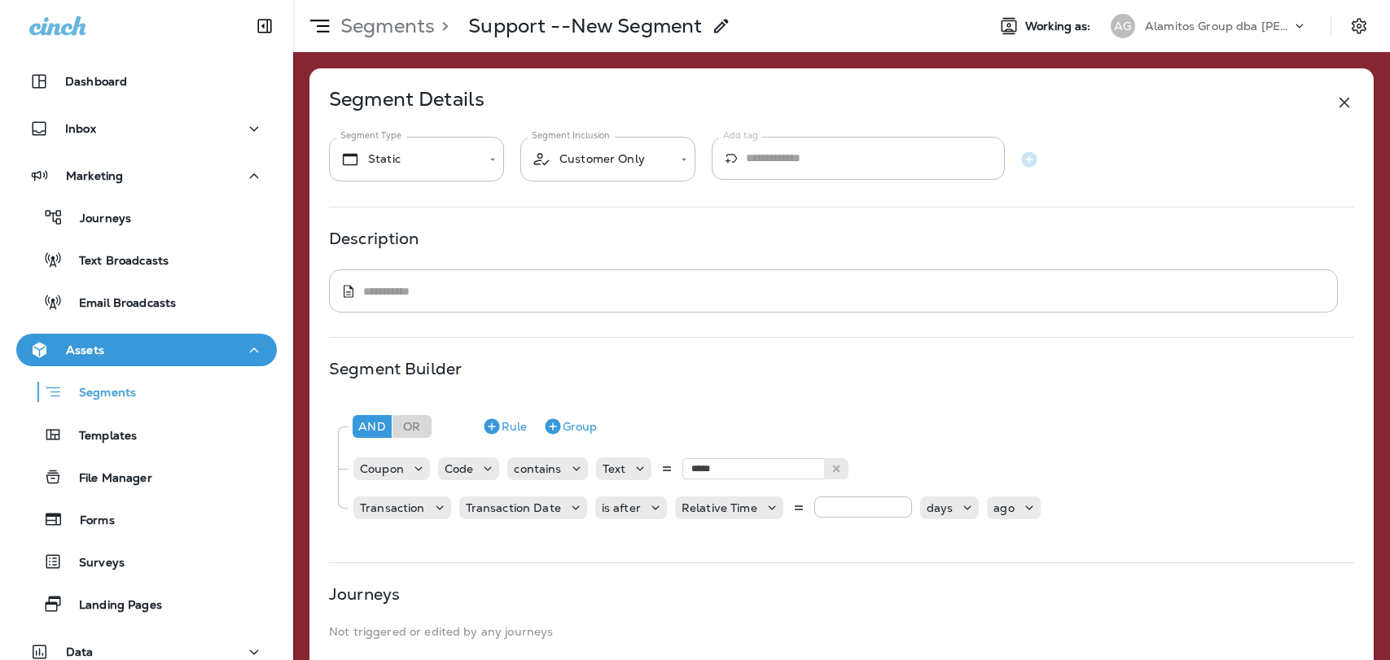
scroll to position [20, 0]
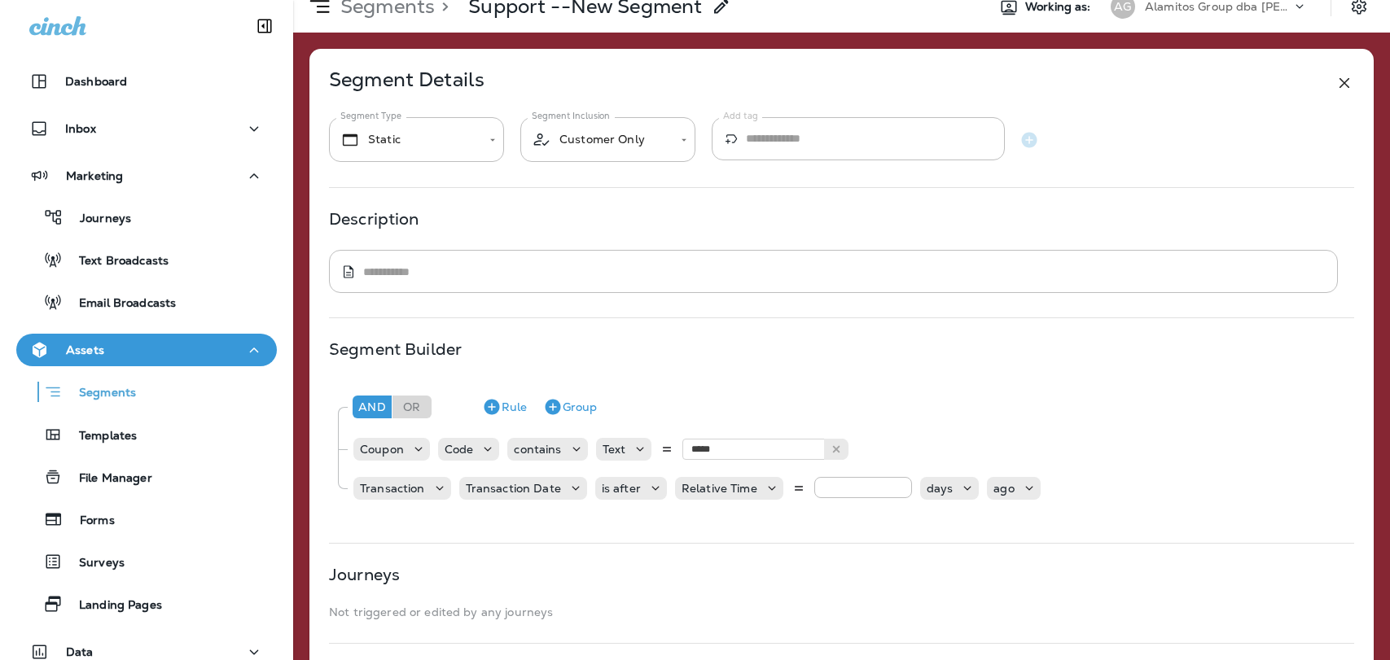
click at [835, 536] on div "**********" at bounding box center [841, 405] width 1064 height 712
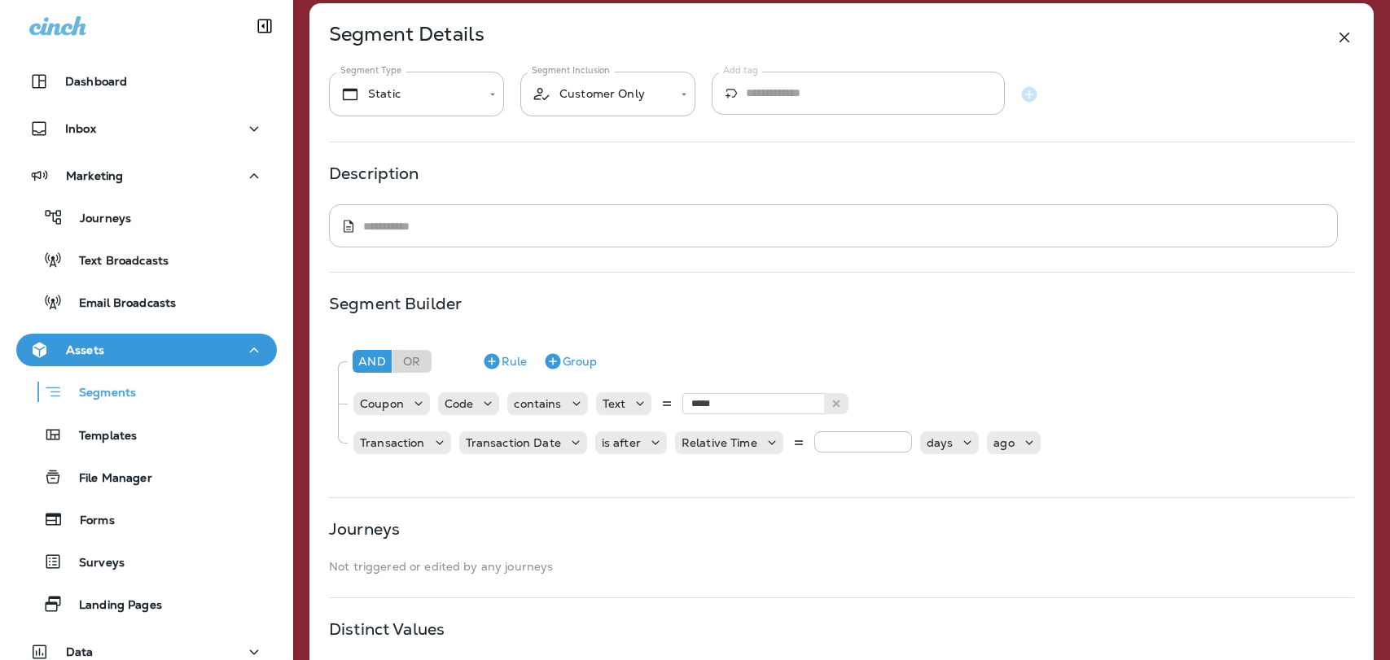
scroll to position [66, 0]
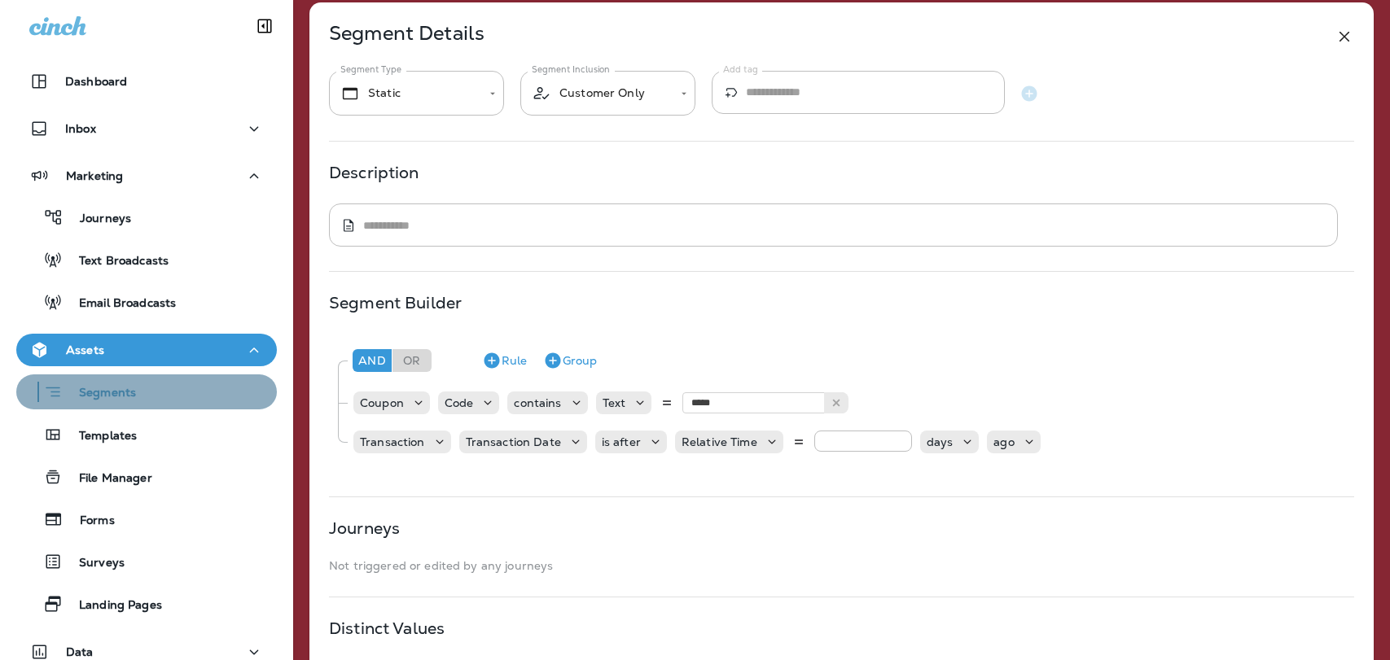
click at [142, 393] on div "Segments" at bounding box center [146, 391] width 247 height 25
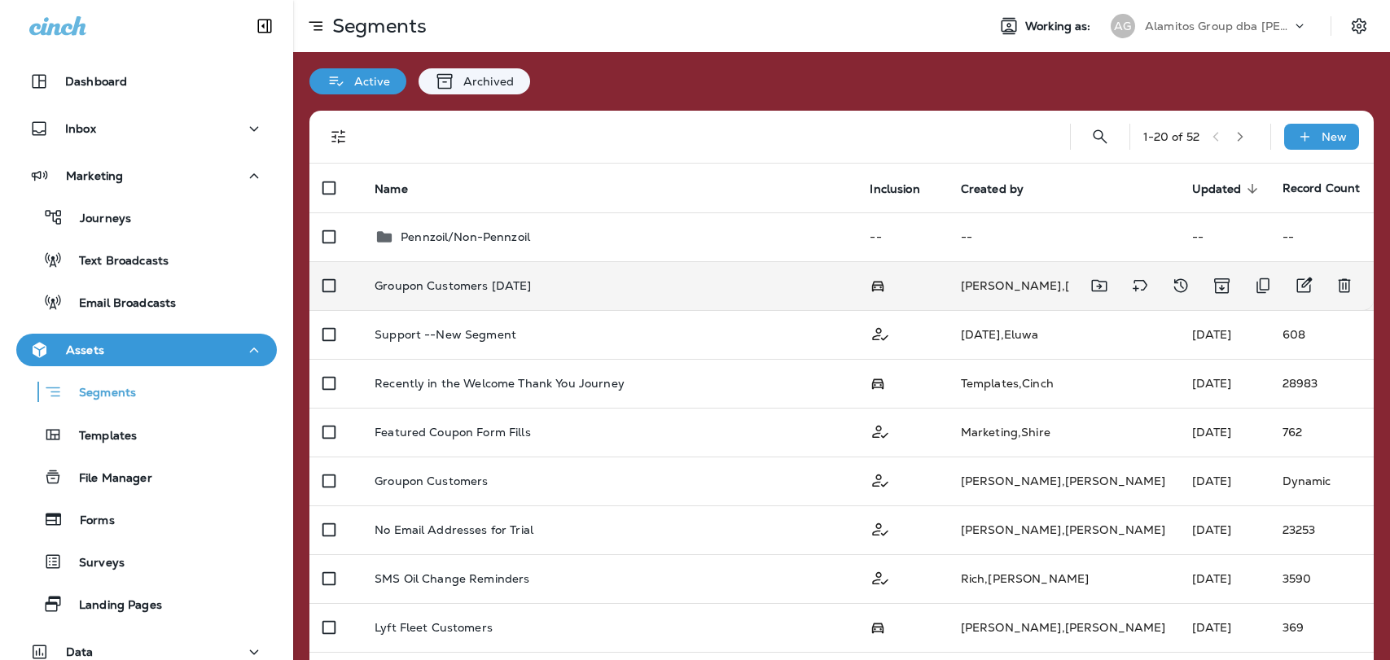
click at [515, 291] on p "Groupon Customers [DATE]" at bounding box center [452, 285] width 156 height 13
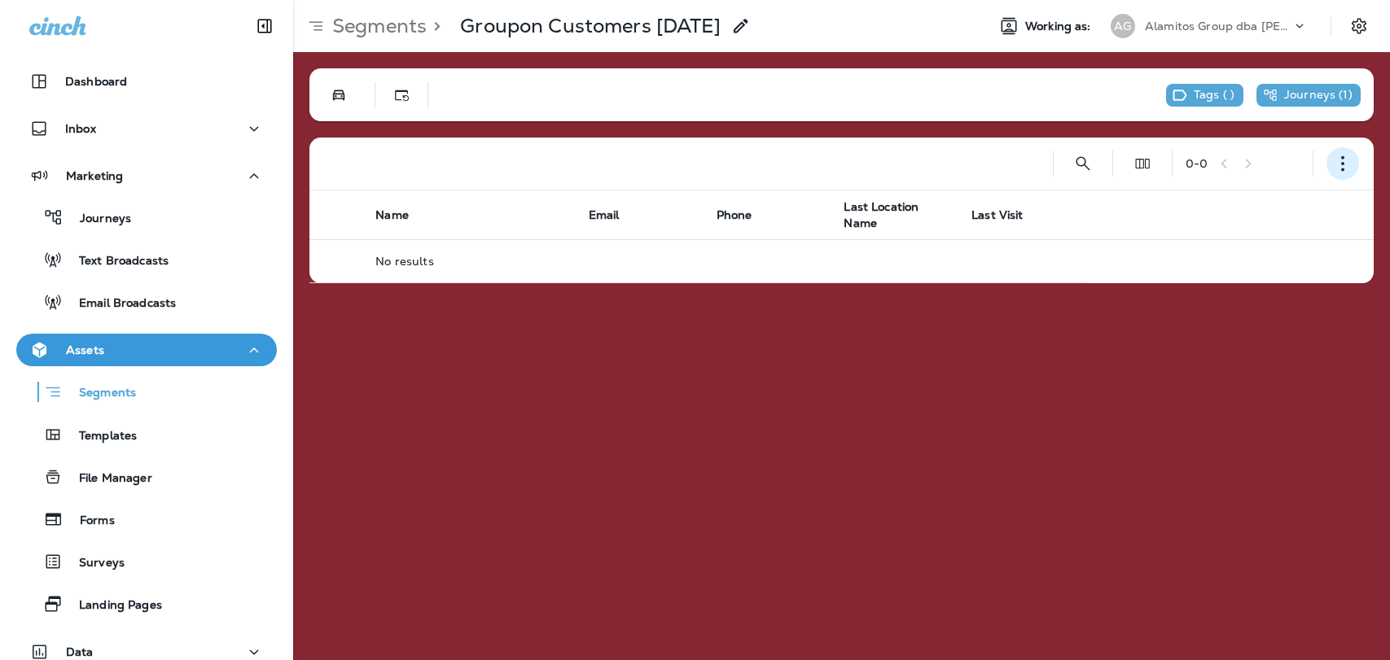
click at [1340, 161] on icon "button" at bounding box center [1342, 163] width 16 height 16
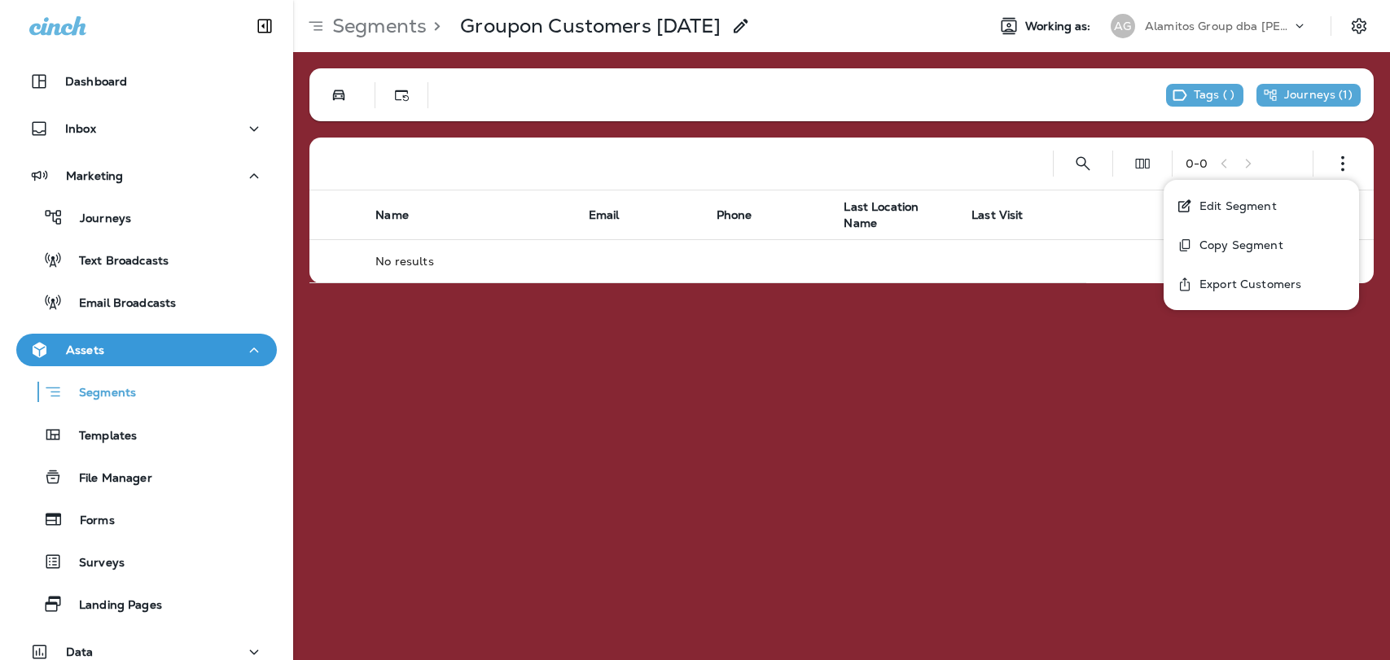
click at [1271, 204] on p "Edit Segment" at bounding box center [1235, 205] width 84 height 13
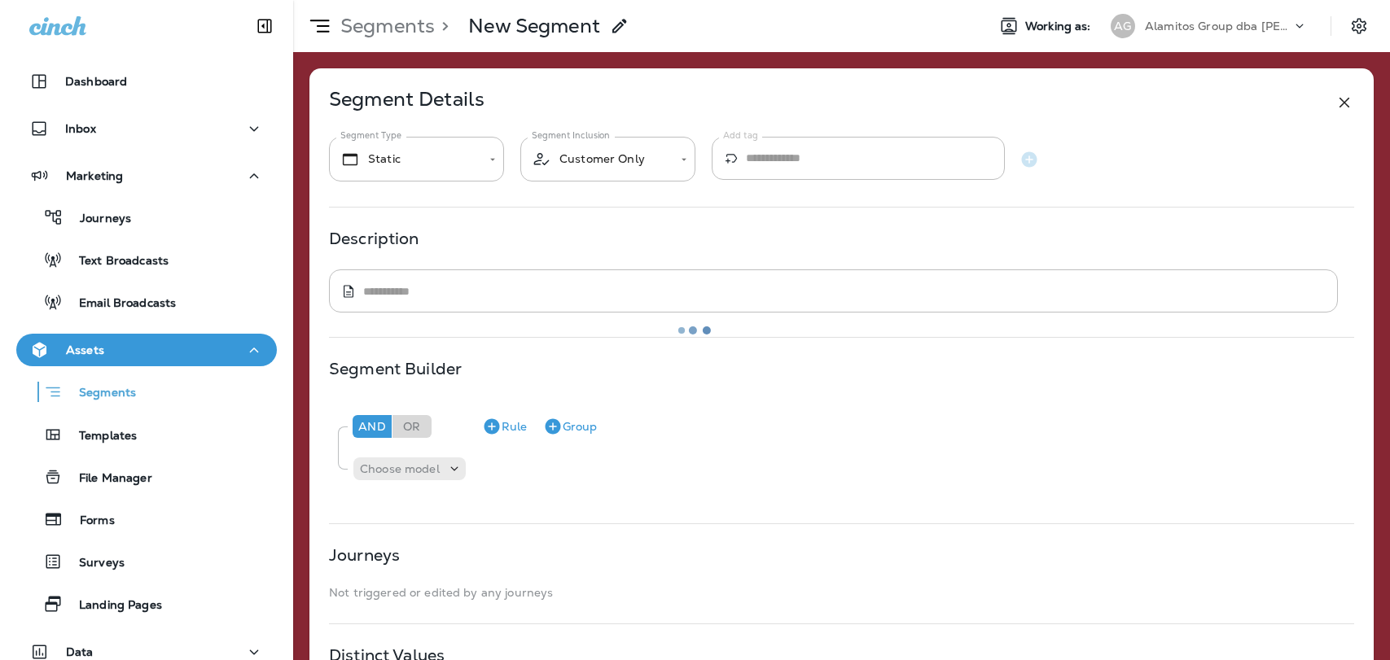
type input "*******"
type input "**********"
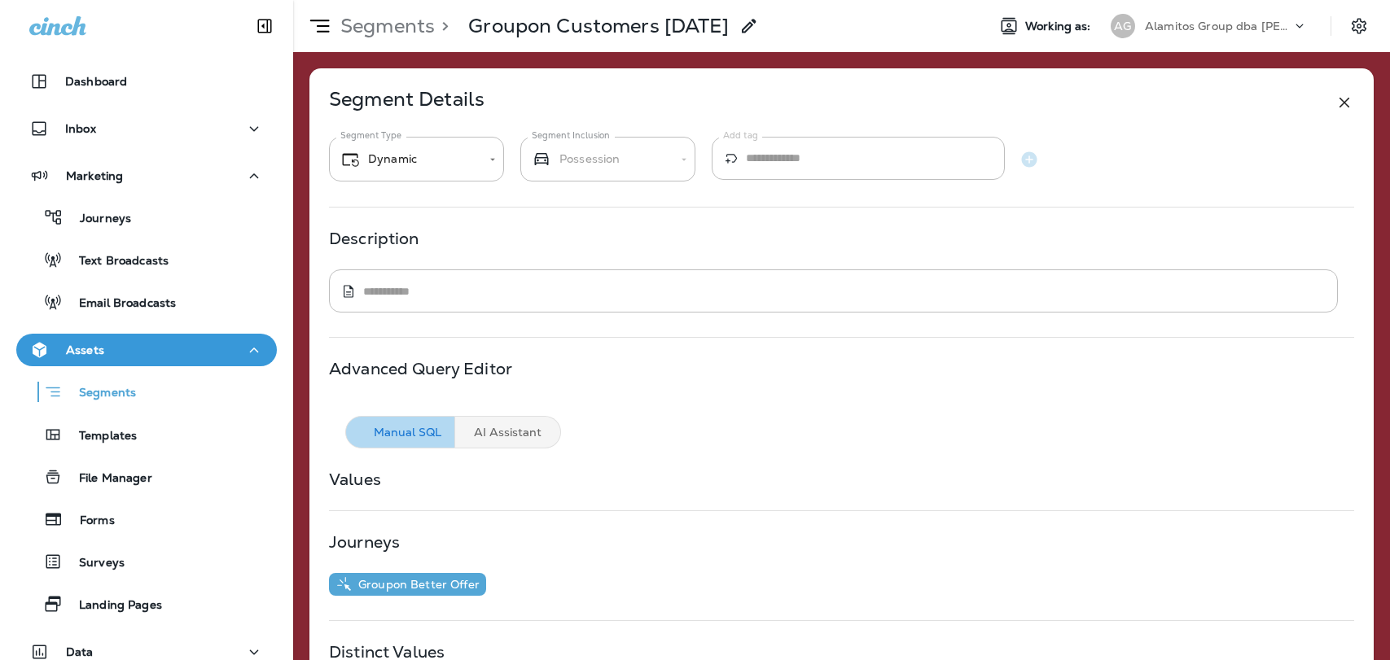
scroll to position [55, 0]
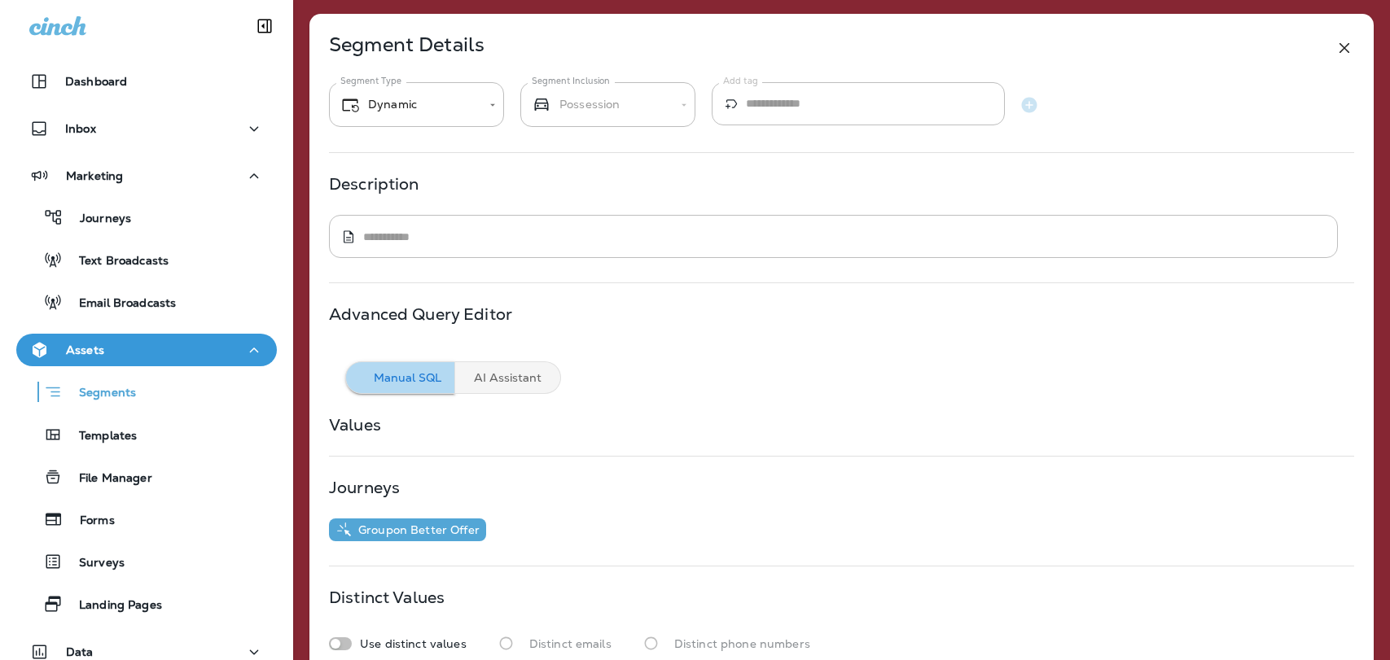
click at [421, 377] on button "Manual SQL" at bounding box center [400, 377] width 110 height 33
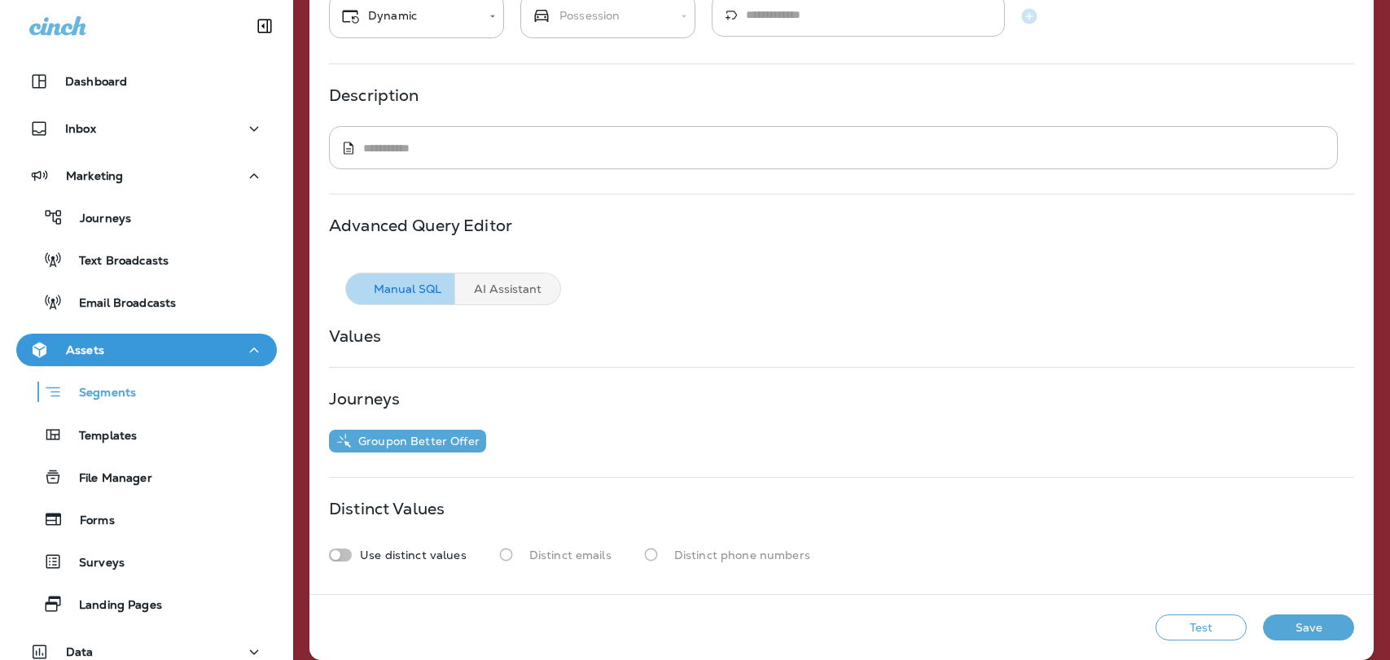
scroll to position [160, 0]
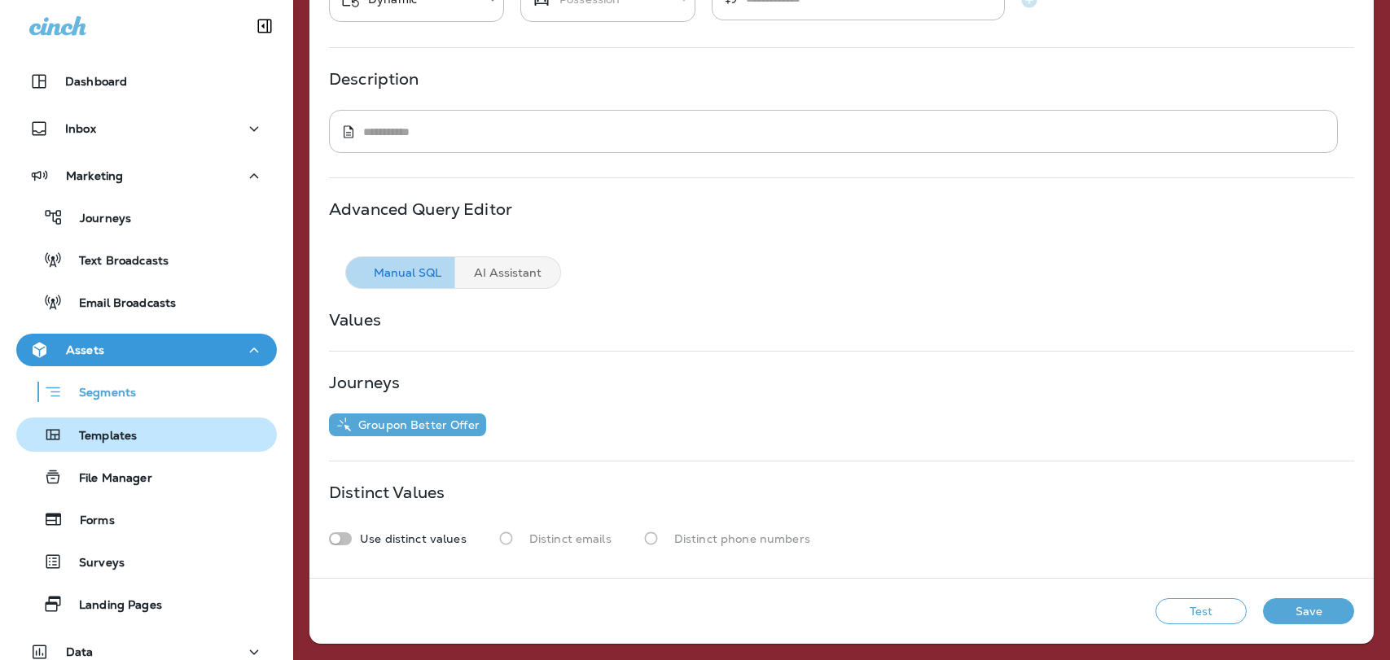
click at [119, 418] on button "Templates" at bounding box center [146, 435] width 261 height 34
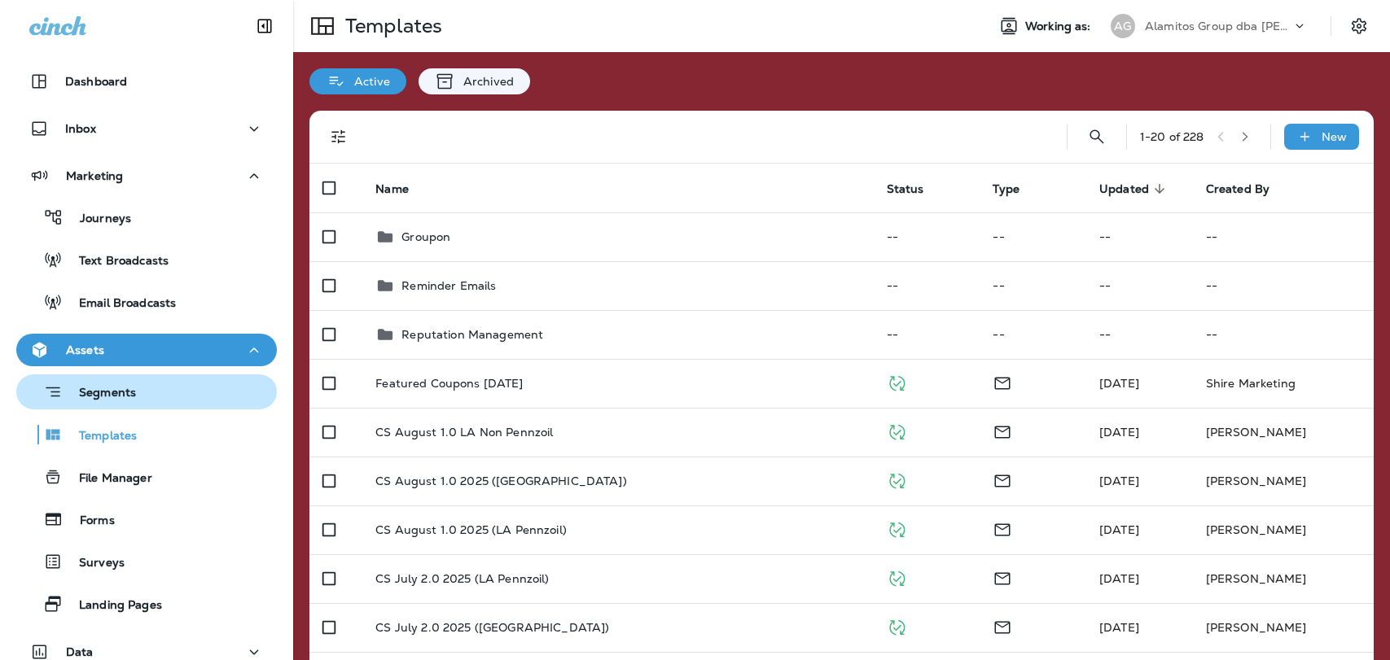
click at [121, 402] on div "Segments" at bounding box center [79, 391] width 113 height 25
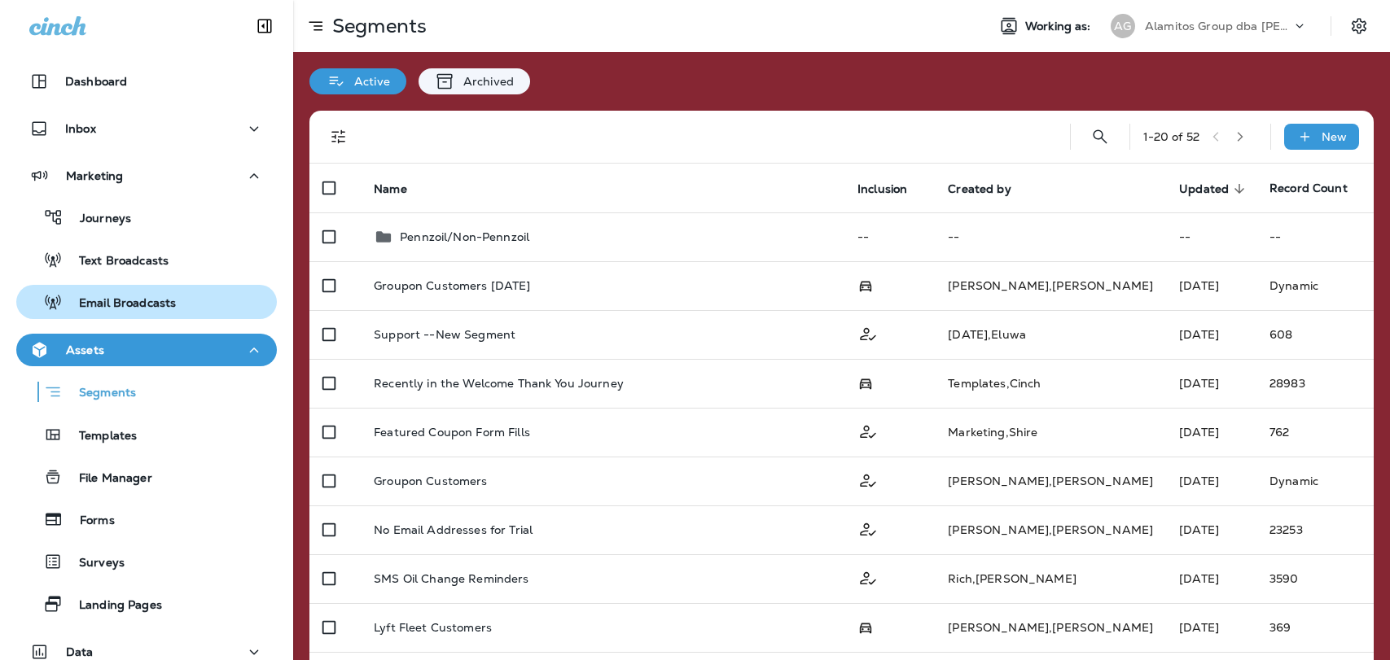
click at [173, 304] on p "Email Broadcasts" at bounding box center [119, 303] width 113 height 15
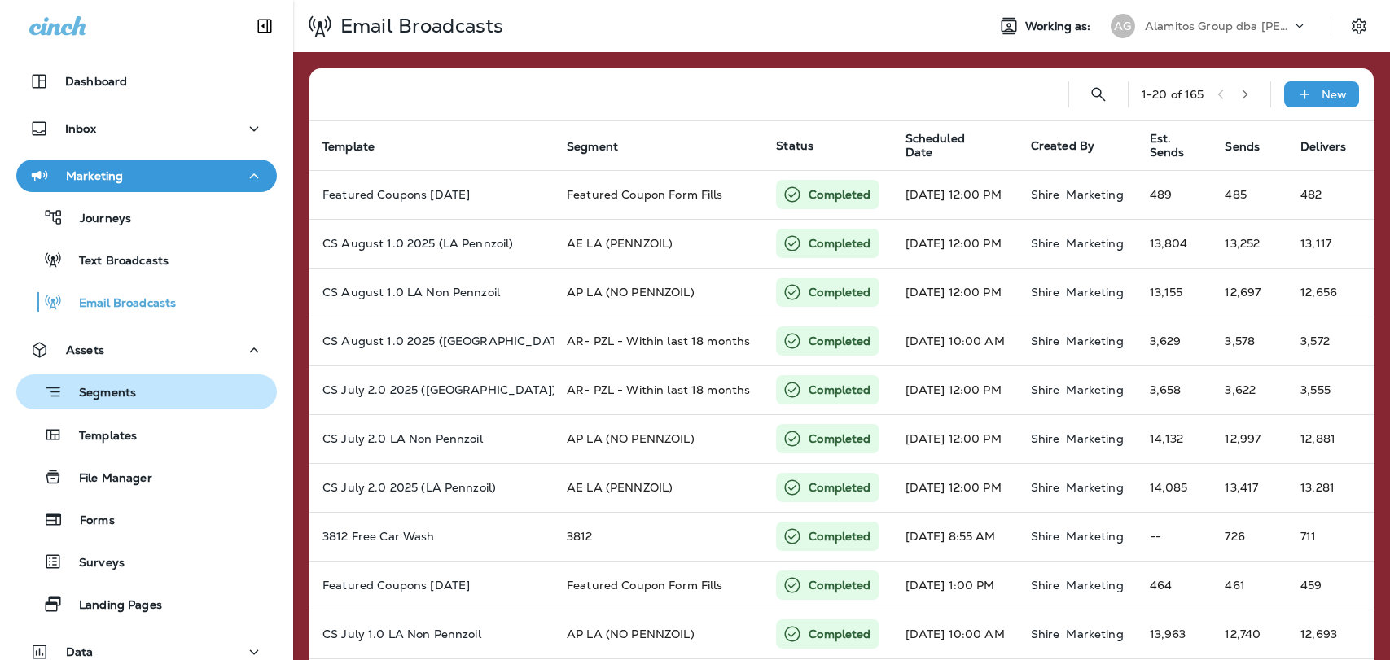
click at [157, 405] on button "Segments" at bounding box center [146, 391] width 261 height 35
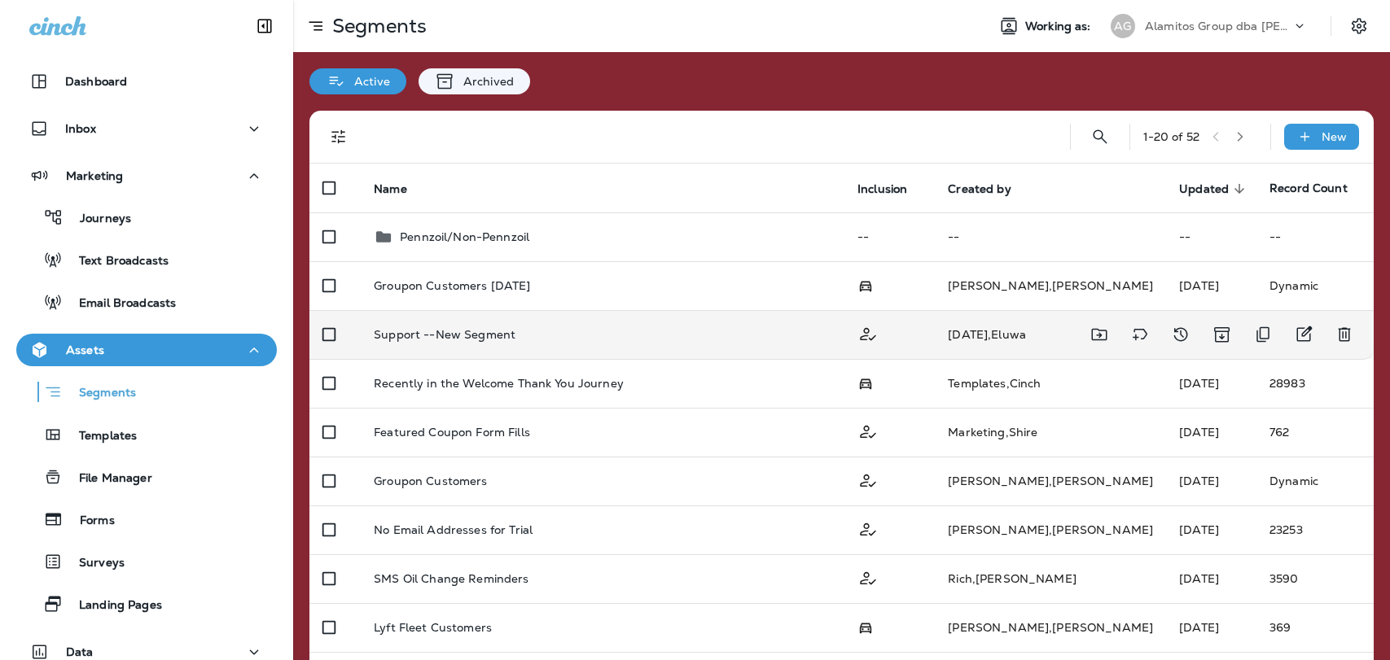
click at [529, 329] on div "Support --New Segment" at bounding box center [603, 334] width 458 height 13
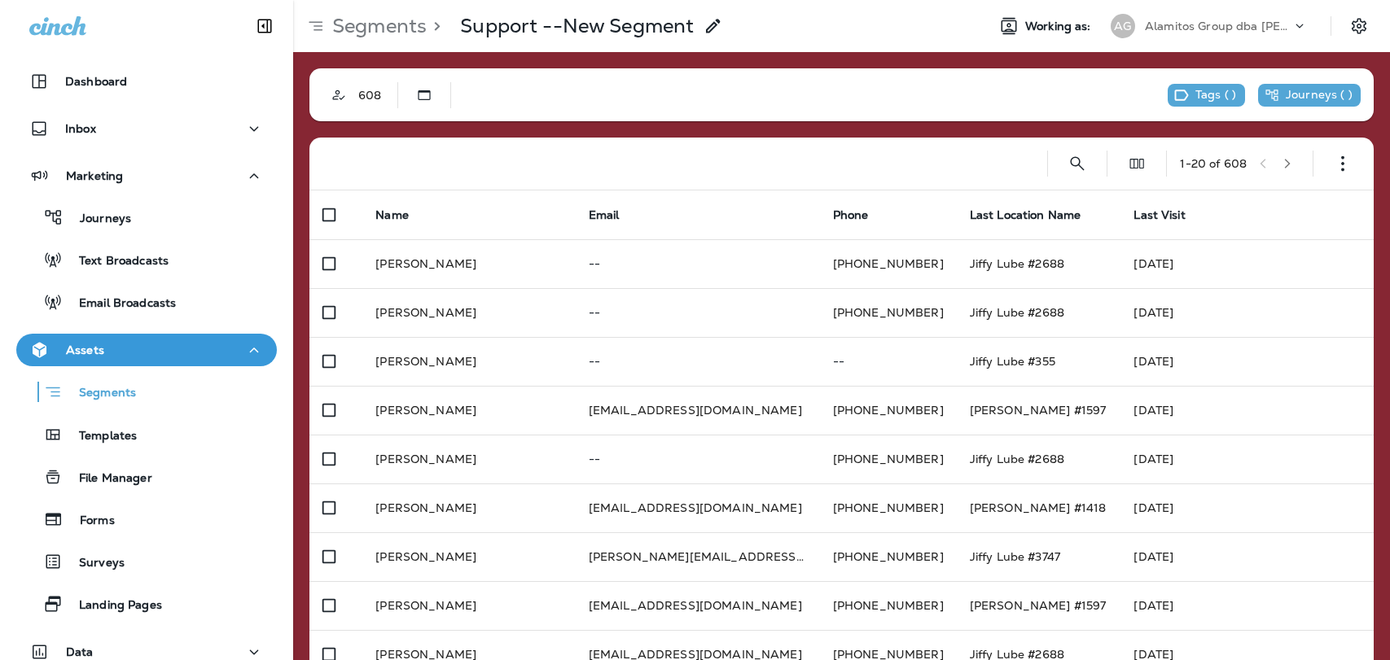
click at [1338, 144] on div "1 - 20 of 608" at bounding box center [844, 164] width 1044 height 52
click at [1338, 161] on icon "button" at bounding box center [1342, 163] width 16 height 16
click at [1276, 209] on button "Edit Segment" at bounding box center [1260, 205] width 195 height 39
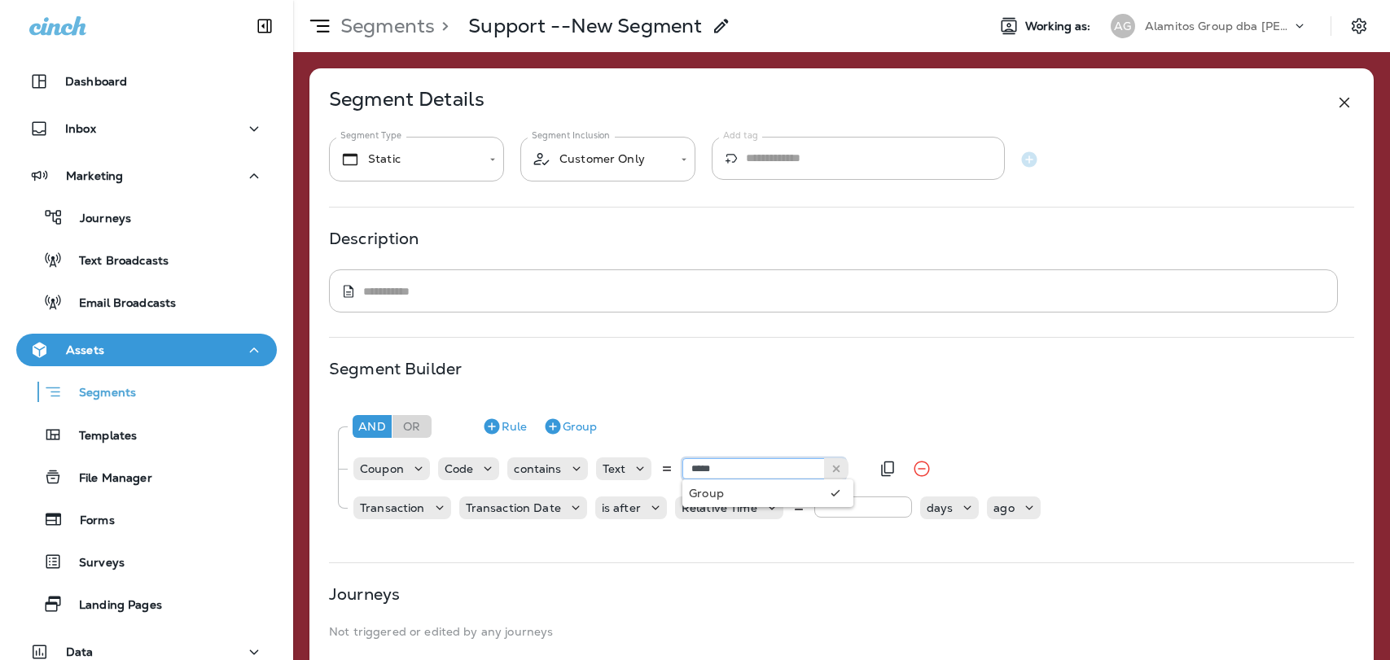
click at [730, 470] on input "*****" at bounding box center [763, 468] width 163 height 21
click at [750, 471] on input "*****" at bounding box center [763, 468] width 163 height 21
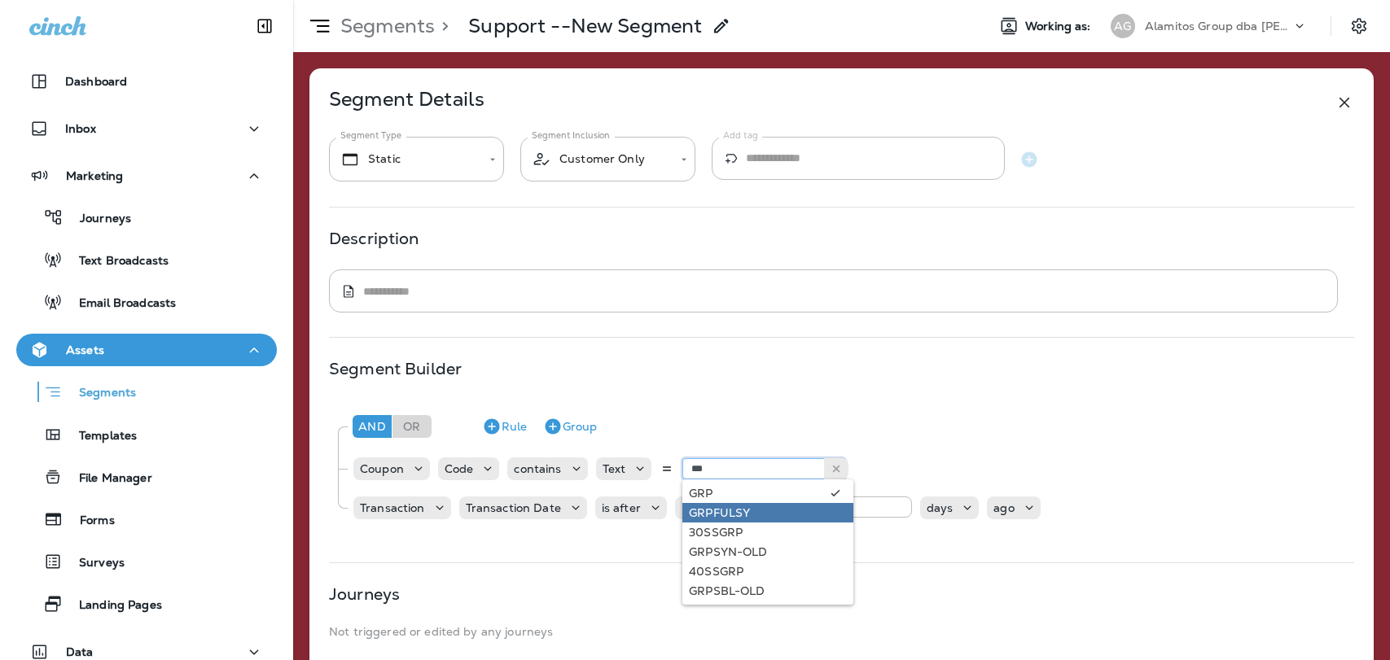
type input "***"
click at [855, 384] on div "Segment Builder And Or Rule Group Coupon Code contains Text *** GRP GRPFULSY 30…" at bounding box center [841, 450] width 1025 height 176
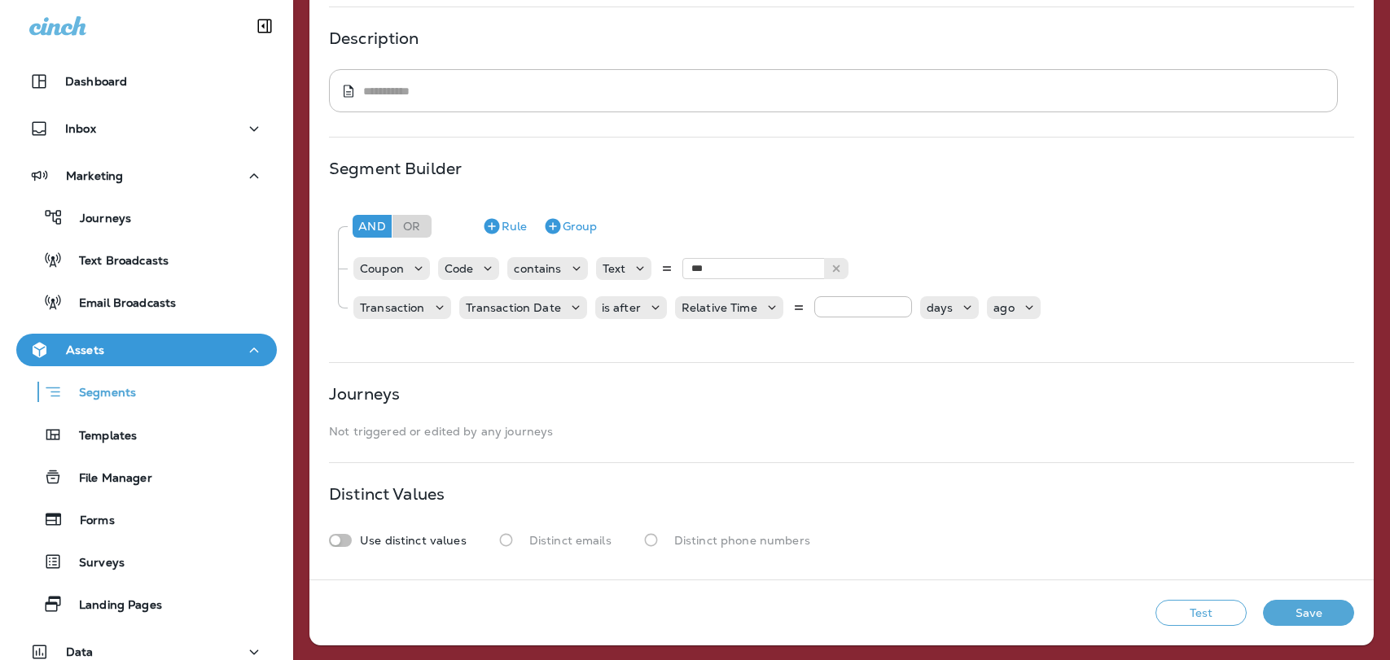
scroll to position [202, 0]
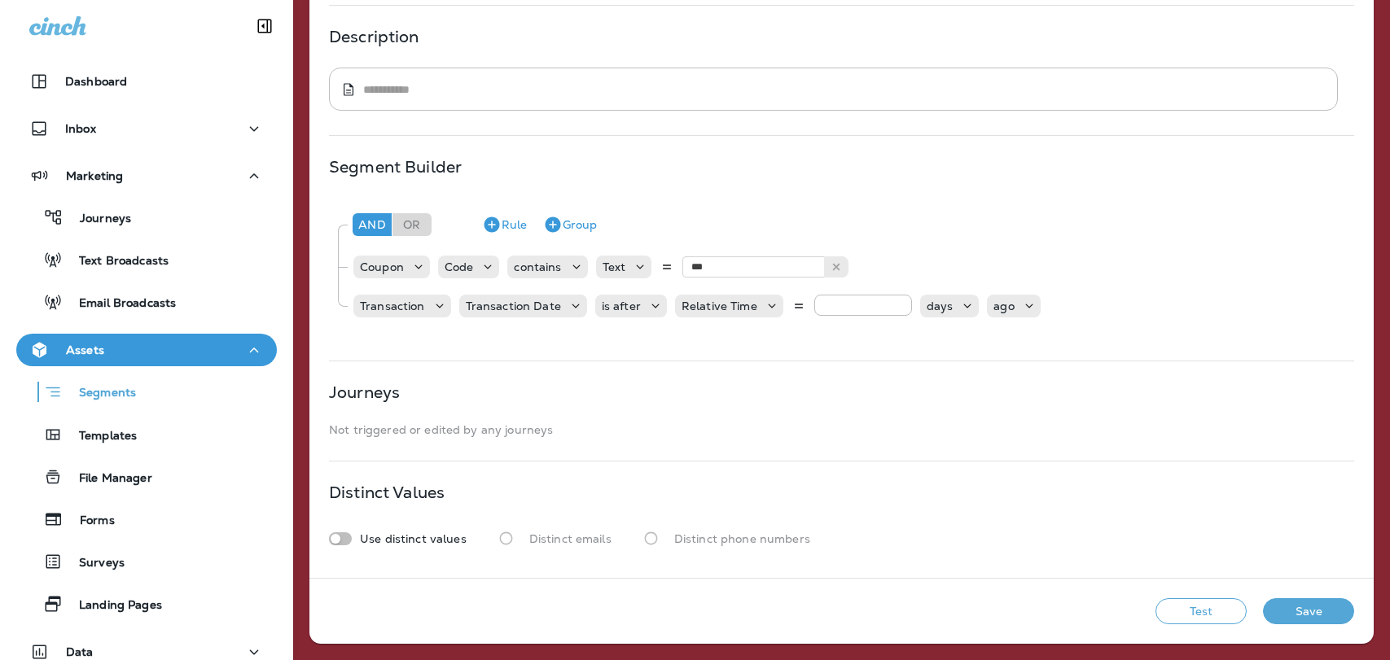
click at [1215, 612] on button "Test" at bounding box center [1200, 611] width 91 height 26
click at [873, 309] on input "****" at bounding box center [863, 305] width 98 height 21
type input "*"
click at [1197, 605] on button "Test" at bounding box center [1200, 611] width 91 height 26
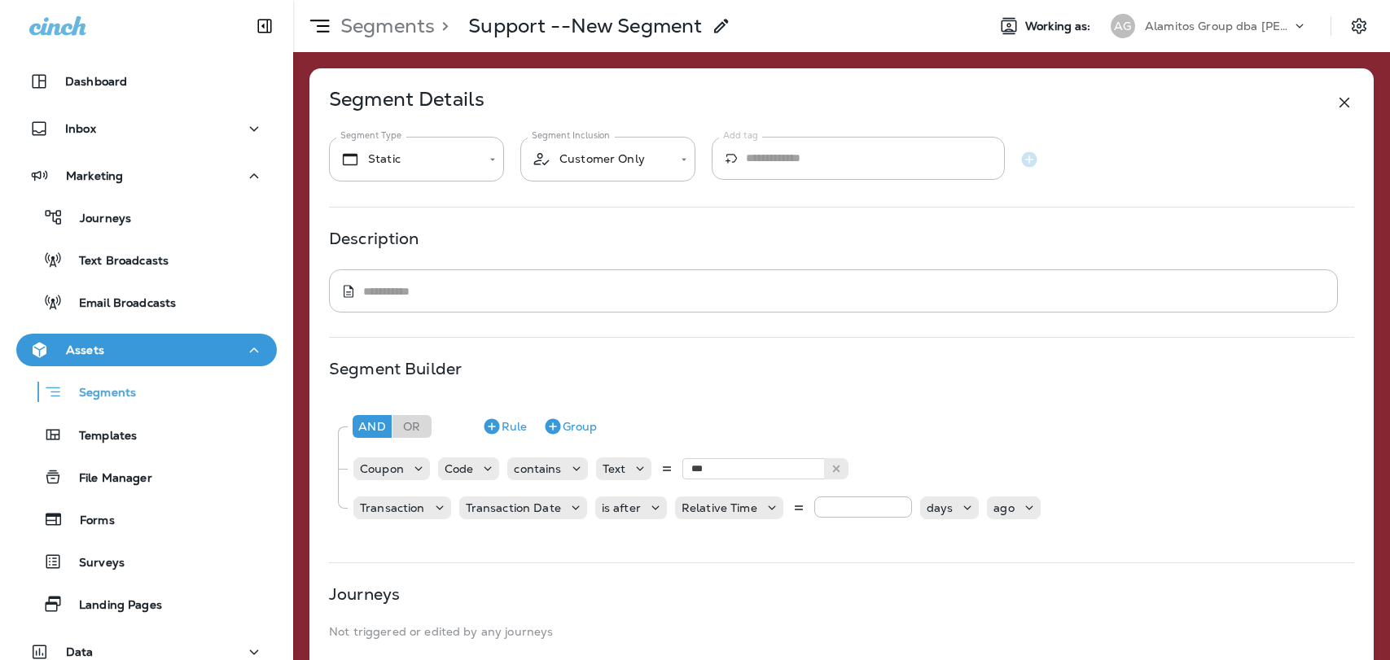
click at [1209, 28] on p "Alamitos Group dba [PERSON_NAME]" at bounding box center [1218, 26] width 147 height 13
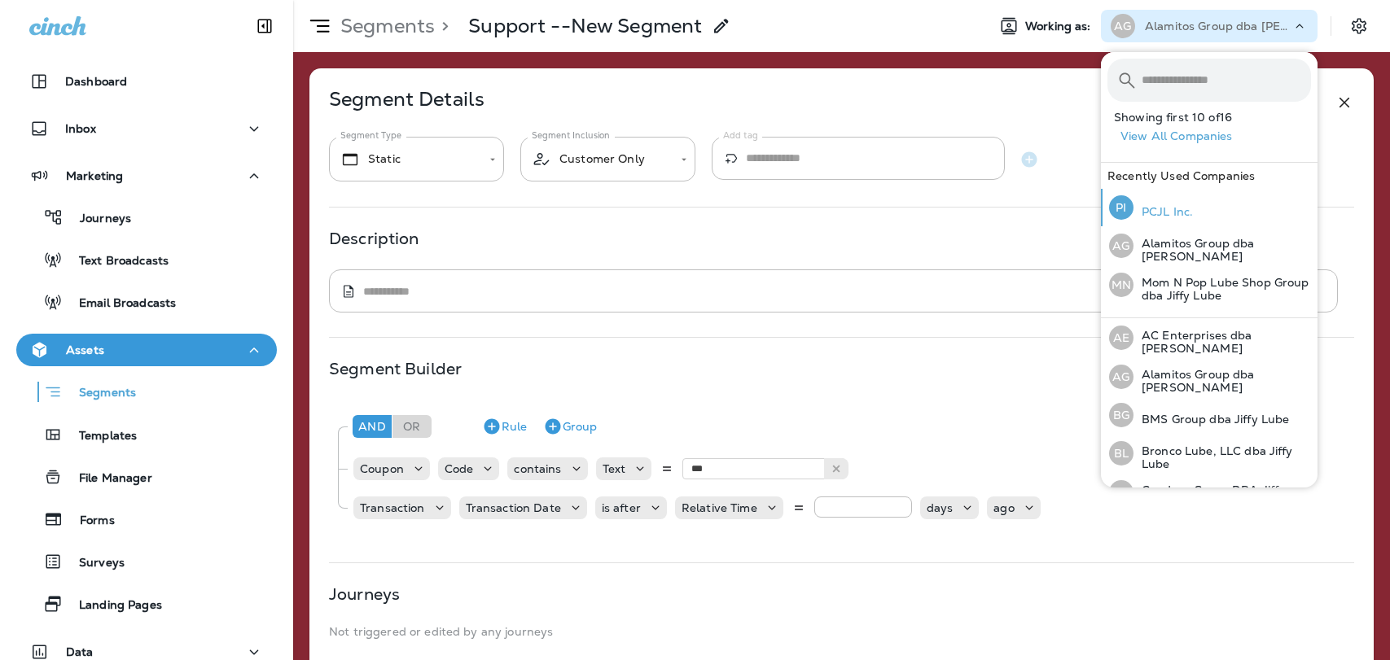
click at [1164, 207] on p "PCJL Inc." at bounding box center [1162, 211] width 59 height 13
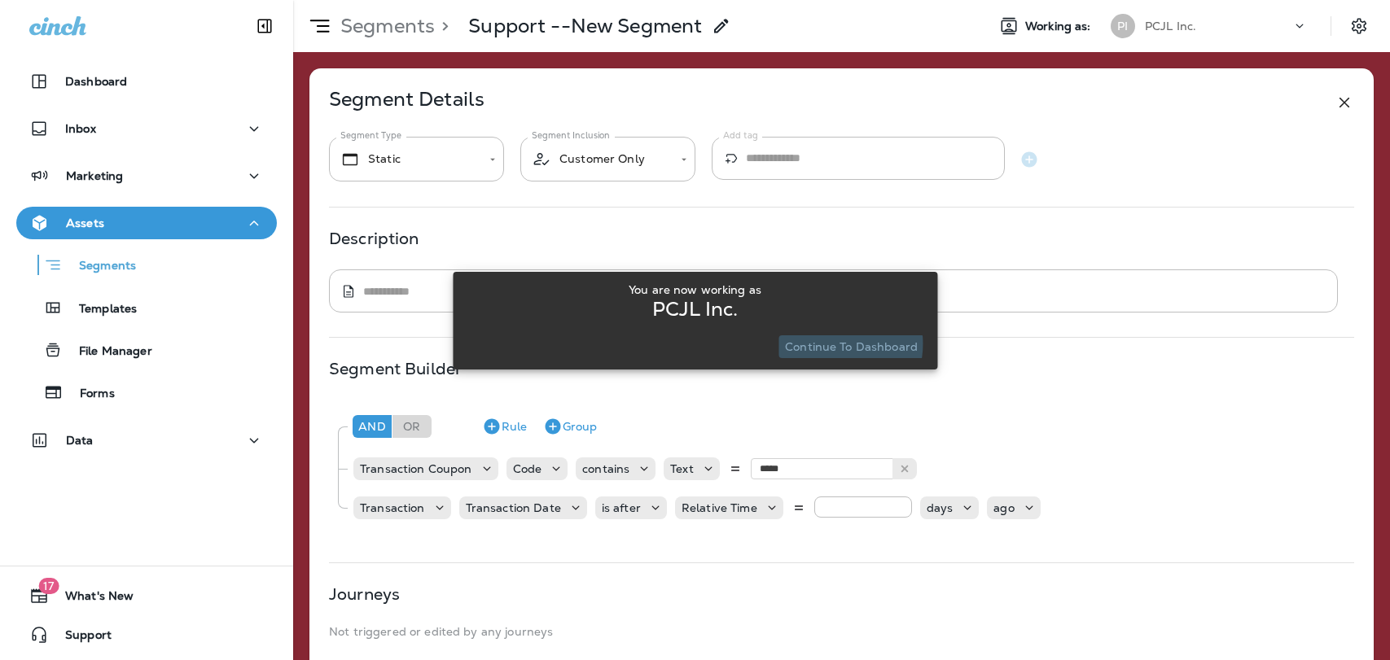
click at [827, 344] on p "Continue to Dashboard" at bounding box center [851, 346] width 133 height 13
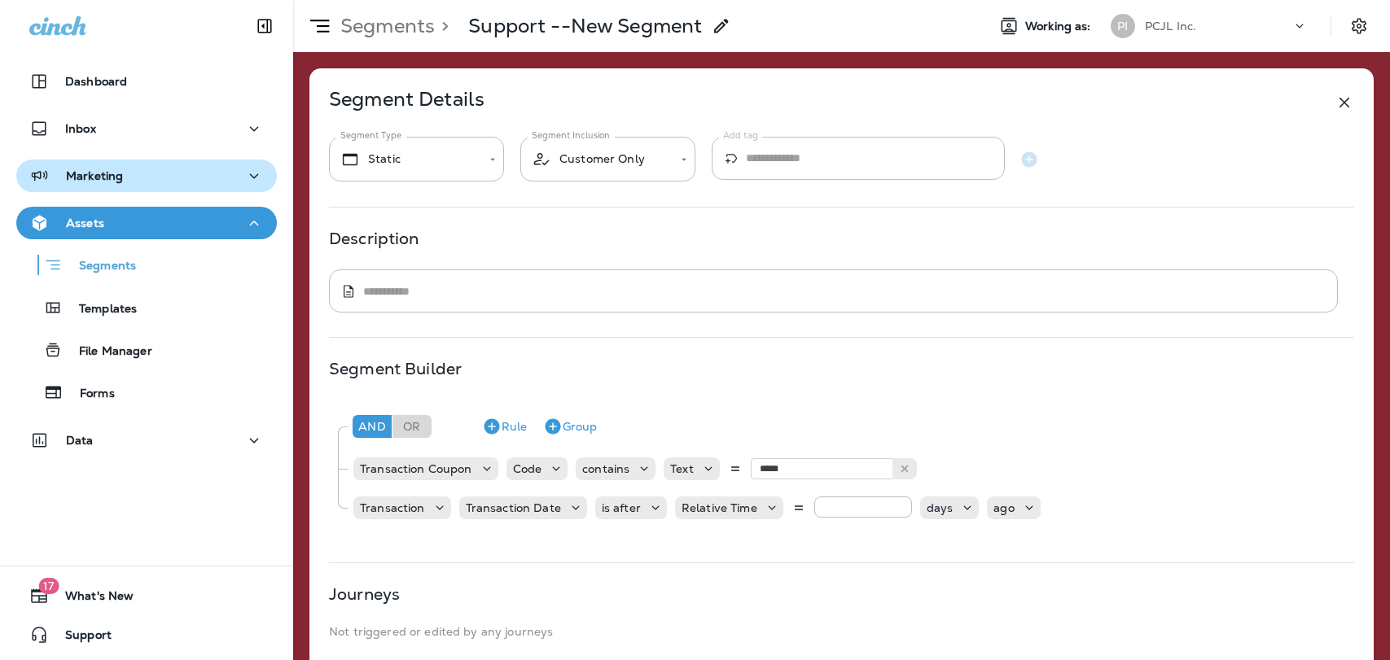
click at [169, 163] on button "Marketing" at bounding box center [146, 176] width 261 height 33
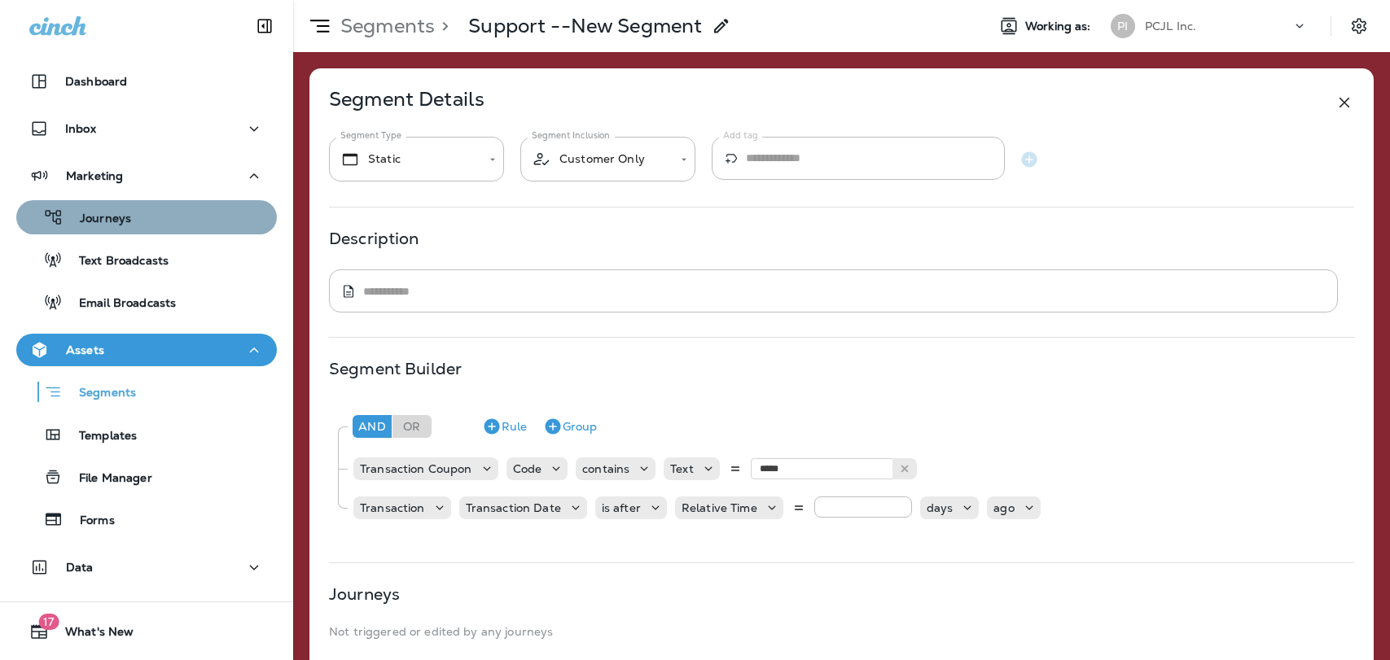
click at [141, 205] on div "Journeys" at bounding box center [146, 217] width 247 height 24
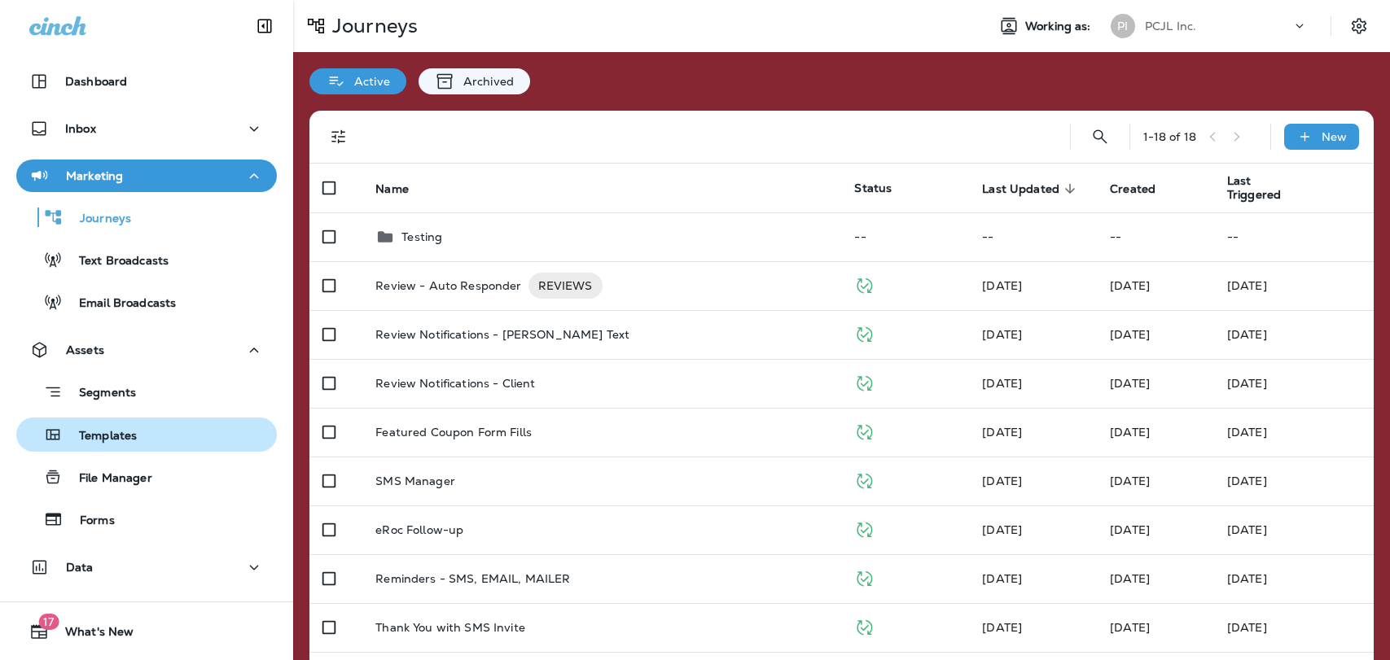
click at [109, 444] on p "Templates" at bounding box center [100, 436] width 74 height 15
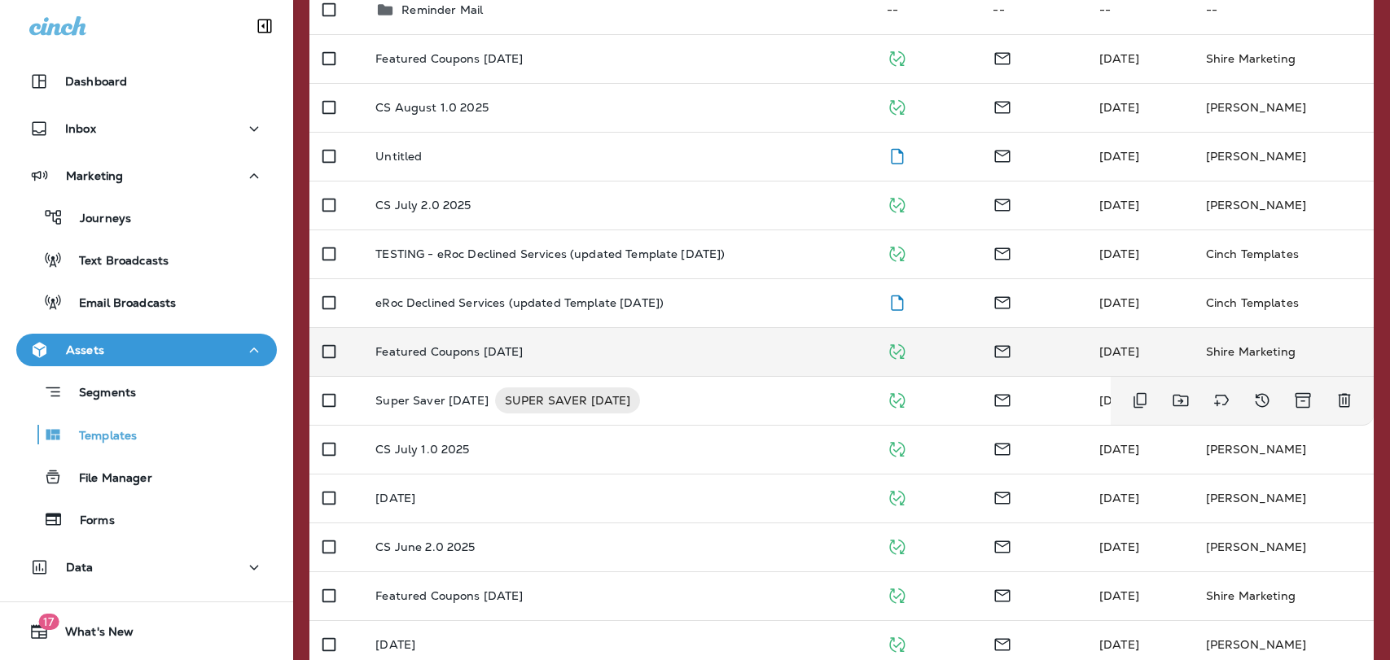
scroll to position [243, 0]
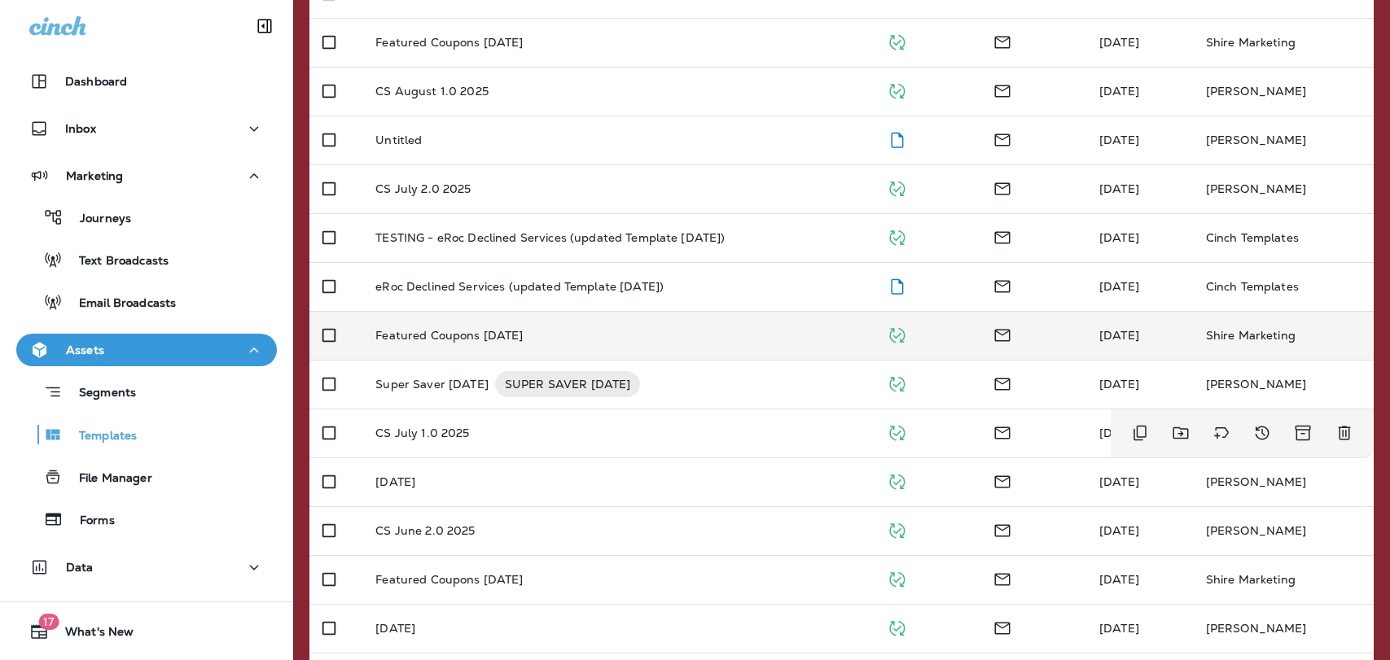
click at [521, 446] on td "CS July 1.0 2025" at bounding box center [617, 433] width 510 height 49
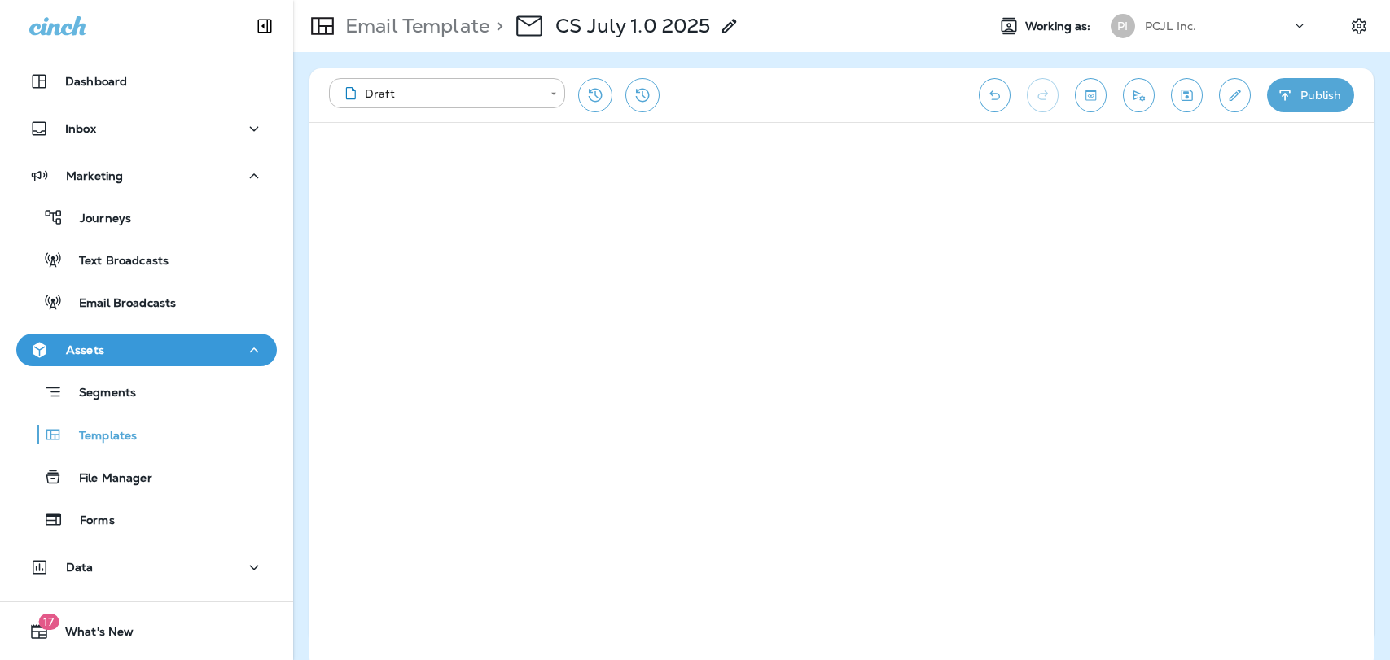
click at [1296, 107] on button "Publish" at bounding box center [1310, 95] width 87 height 34
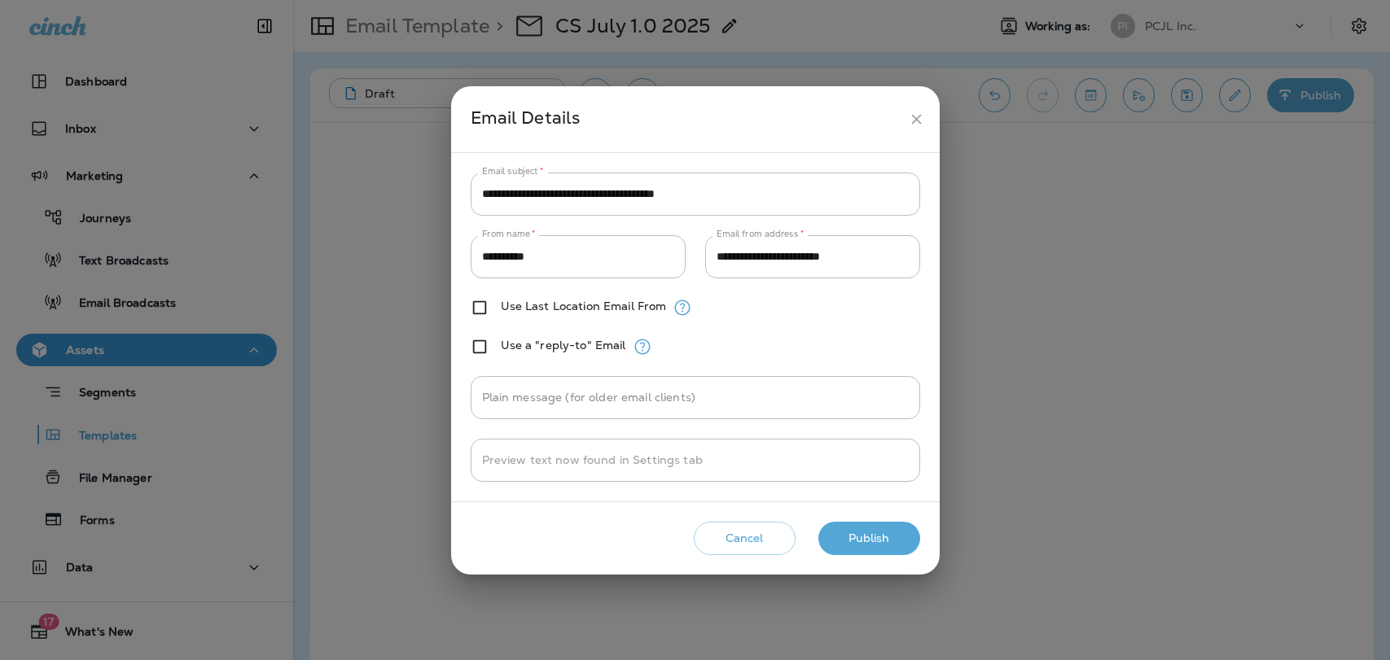
click at [885, 538] on button "Publish" at bounding box center [869, 538] width 102 height 33
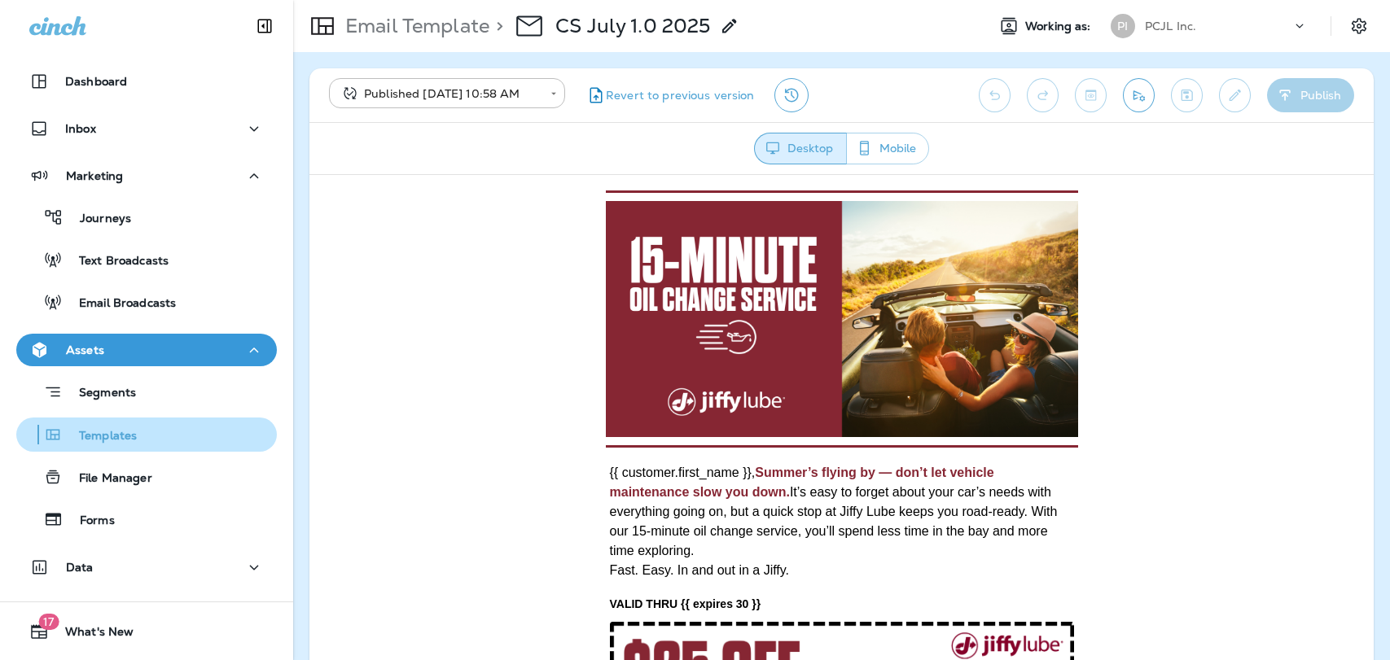
click at [132, 434] on p "Templates" at bounding box center [100, 436] width 74 height 15
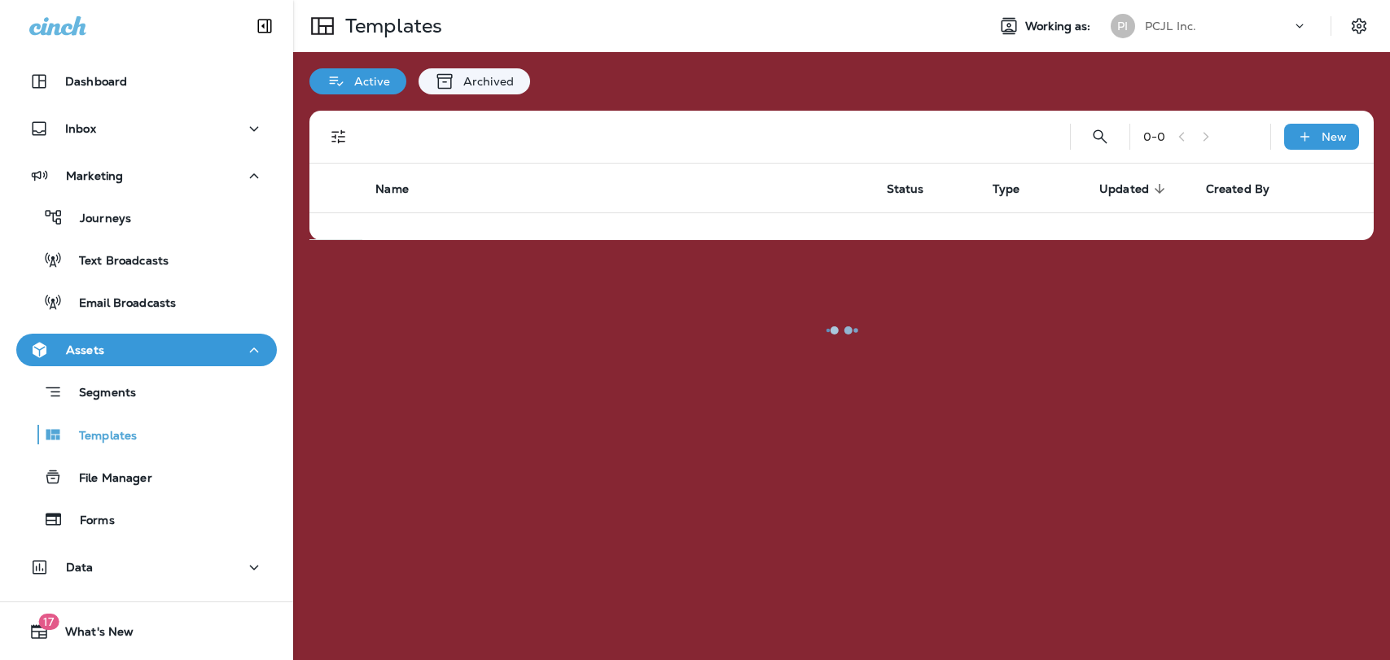
click at [128, 452] on div "Segments Templates File Manager Forms" at bounding box center [146, 451] width 261 height 170
